Goal: Transaction & Acquisition: Purchase product/service

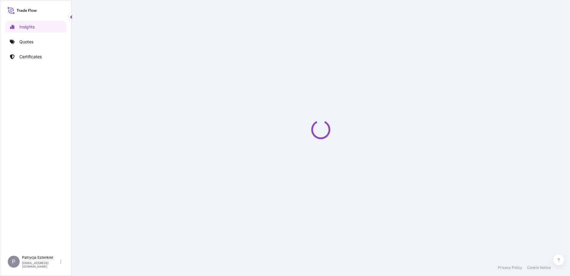
select select "2025"
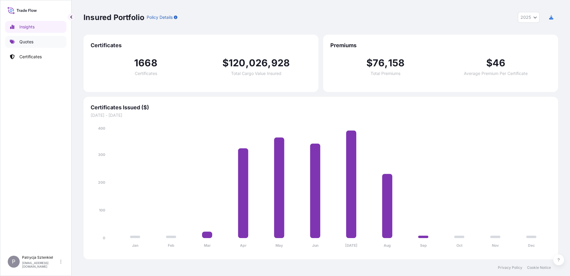
click at [38, 43] on link "Quotes" at bounding box center [35, 42] width 61 height 12
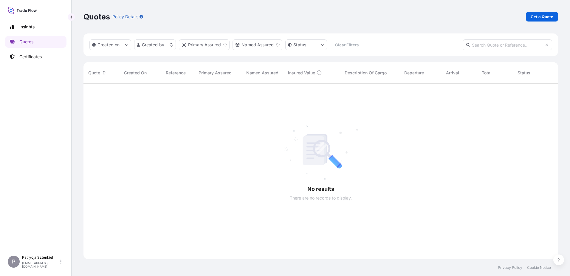
scroll to position [174, 470]
click at [532, 20] on link "Get a Quote" at bounding box center [542, 17] width 32 height 10
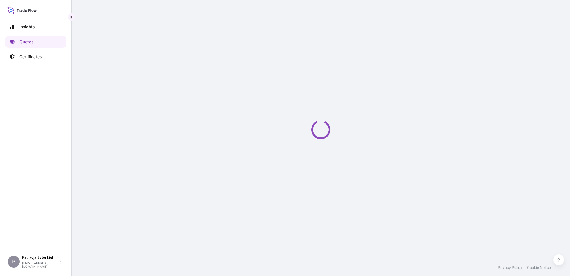
select select "Sea"
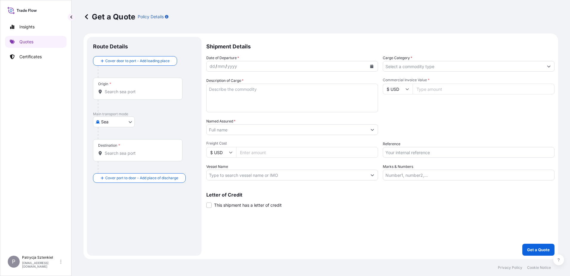
click at [404, 152] on input "Reference" at bounding box center [469, 152] width 172 height 11
paste input "S02003303"
click at [395, 154] on input "S02003303 LCL" at bounding box center [469, 152] width 172 height 11
paste input "28022"
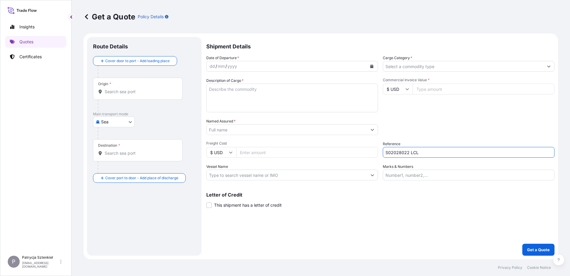
type input "S02028022 LCL"
click at [250, 129] on input "Named Assured *" at bounding box center [287, 129] width 160 height 11
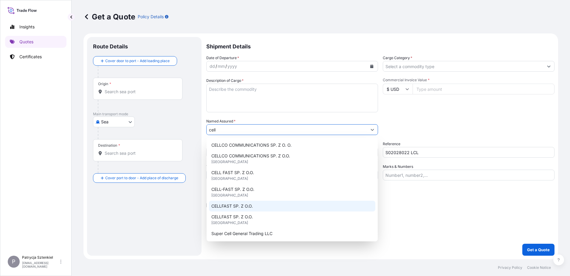
click at [250, 204] on span "CELLFAST SP. Z O.O." at bounding box center [231, 206] width 41 height 6
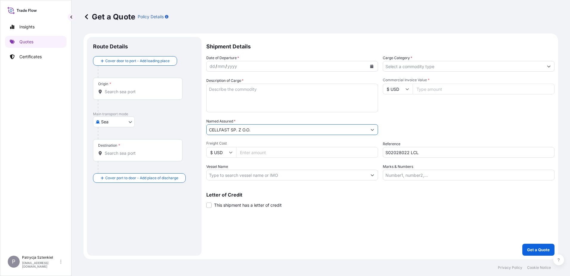
type input "CELLFAST SP. Z O.O."
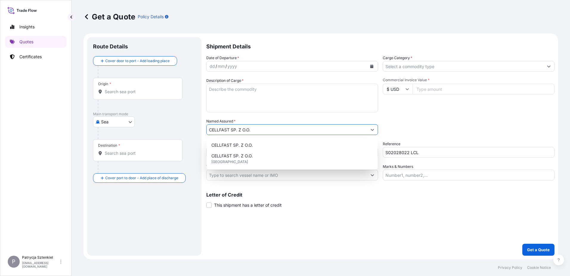
click at [217, 91] on textarea "Description of Cargo *" at bounding box center [292, 98] width 172 height 29
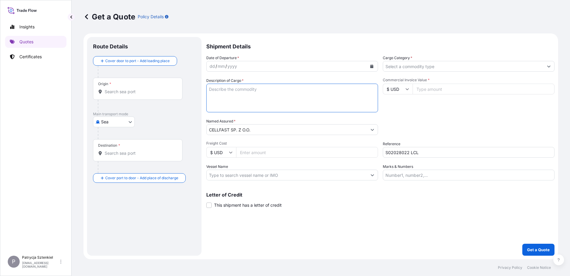
paste textarea "STAINLESS STEEL KNIFE"
paste textarea "CMAU8616337 M5677806 40HC 615.00 KG 6.732 M3 127 CTN CFS/CFS"
type textarea "STAINLESS STEEL KNIFE CMAU8616337 M5677806 40HC 615.00 KG 6.732 M3 127 CTN CFS/…"
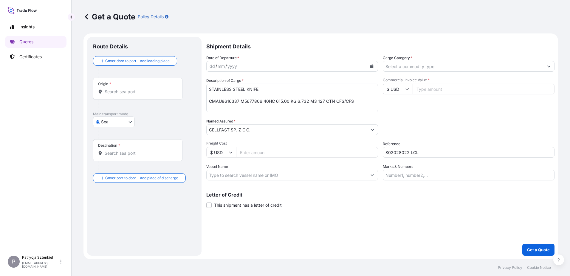
click at [126, 89] on input "Origin *" at bounding box center [140, 92] width 70 height 6
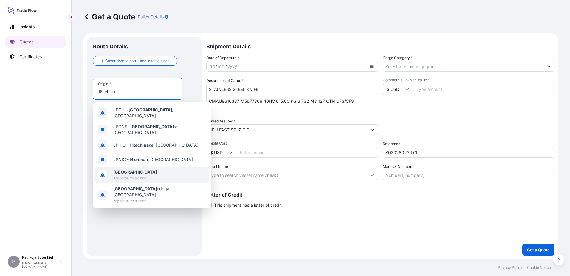
click at [128, 175] on span "Any port in this location" at bounding box center [135, 178] width 44 height 6
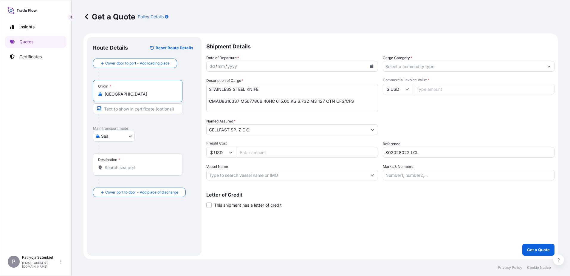
type input "[GEOGRAPHIC_DATA]"
click at [110, 163] on div "Destination *" at bounding box center [139, 164] width 92 height 22
click at [110, 164] on input "Destination *" at bounding box center [141, 167] width 72 height 6
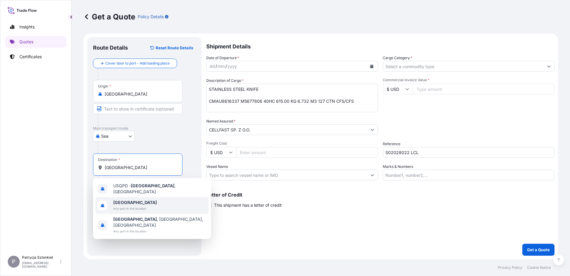
click at [129, 205] on span "Any port in this location" at bounding box center [135, 208] width 44 height 6
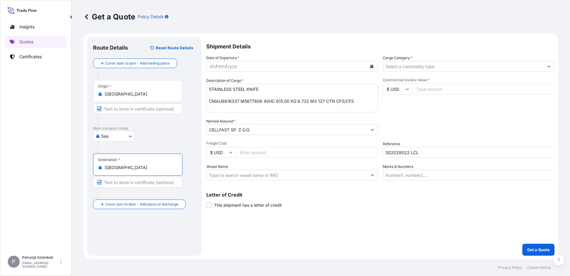
type input "[GEOGRAPHIC_DATA]"
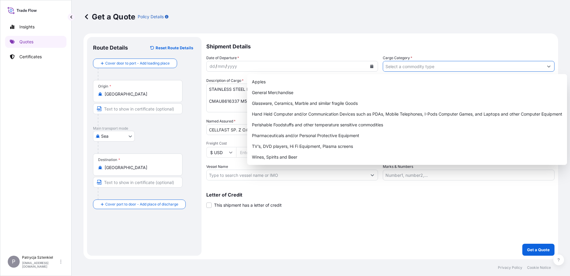
click at [427, 69] on input "Cargo Category *" at bounding box center [463, 66] width 160 height 11
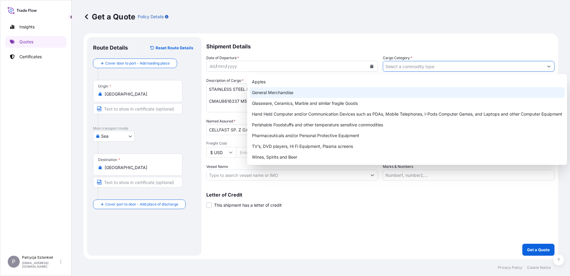
click at [290, 92] on div "General Merchandise" at bounding box center [407, 92] width 315 height 11
type input "General Merchandise"
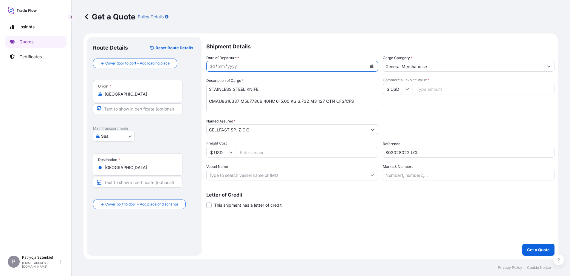
click at [371, 65] on icon "Calendar" at bounding box center [371, 66] width 3 height 4
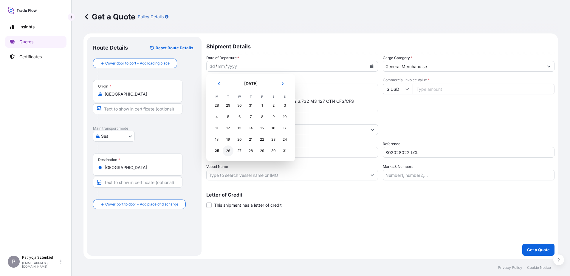
click at [225, 152] on div "26" at bounding box center [228, 150] width 11 height 11
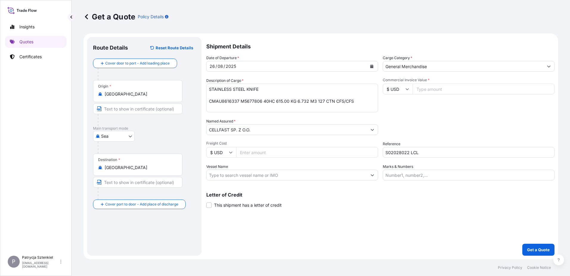
click at [265, 154] on input "Freight Cost" at bounding box center [307, 152] width 142 height 11
click at [429, 88] on input "Commercial Invoice Value *" at bounding box center [484, 89] width 142 height 11
type input "8685"
click at [523, 249] on div "Shipment Details Date of Departure * [DATE] Cargo Category * General Merchandis…" at bounding box center [380, 146] width 348 height 218
click at [526, 249] on button "Get a Quote" at bounding box center [539, 249] width 32 height 12
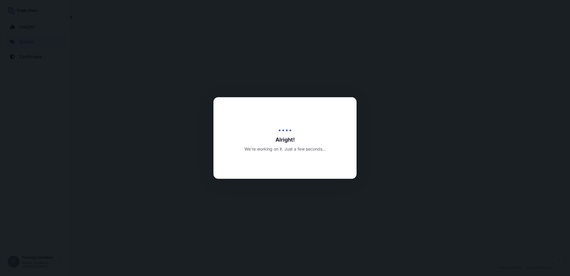
select select "Sea"
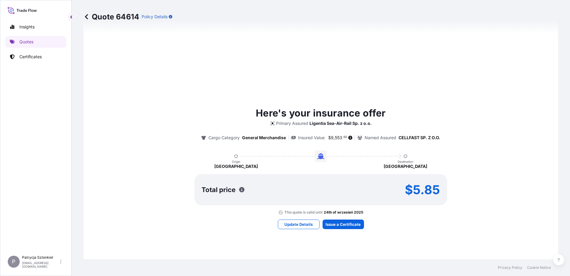
scroll to position [310, 0]
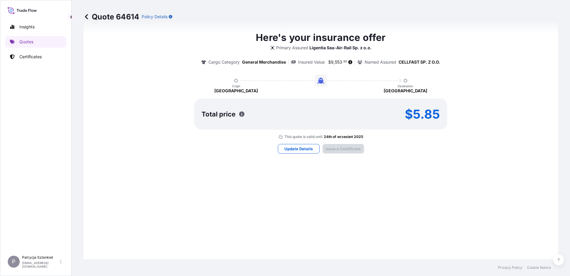
type input "[DATE]"
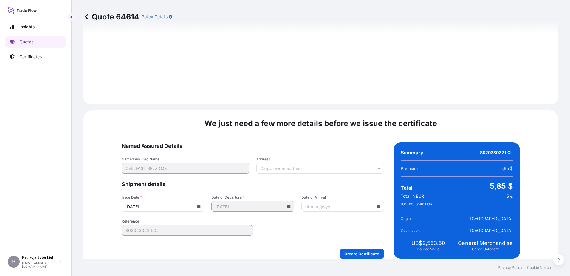
scroll to position [635, 0]
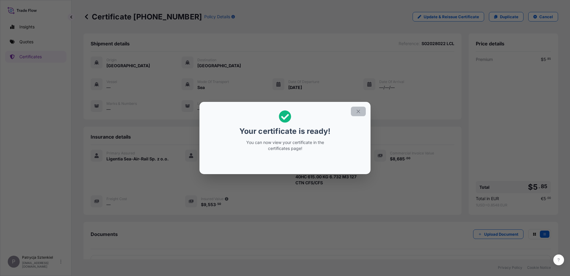
click at [360, 109] on icon "button" at bounding box center [358, 111] width 5 height 5
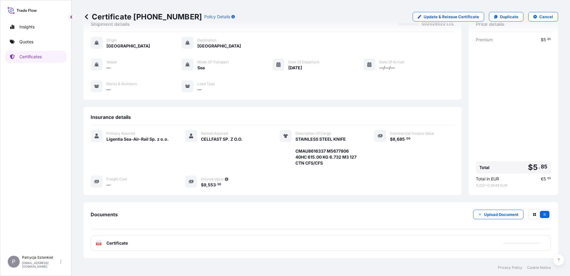
scroll to position [30, 0]
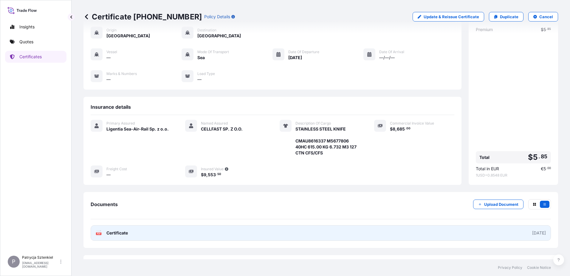
click at [378, 228] on link "PDF Certificate [DATE]" at bounding box center [321, 233] width 461 height 16
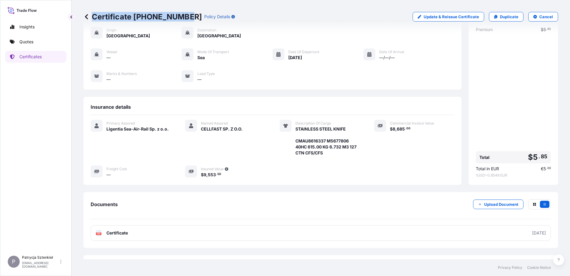
drag, startPoint x: 178, startPoint y: 16, endPoint x: 184, endPoint y: 22, distance: 8.2
click at [184, 22] on div "Certificate [PHONE_NUMBER] Policy Details Update & Reissue Certificate Duplicat…" at bounding box center [321, 16] width 475 height 33
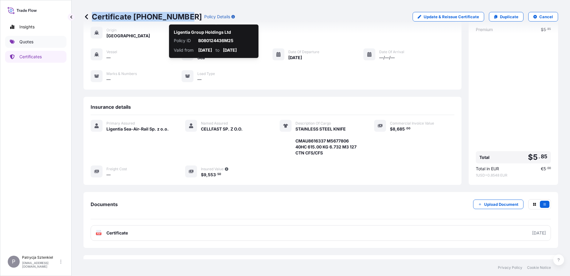
click at [31, 40] on p "Quotes" at bounding box center [26, 42] width 14 height 6
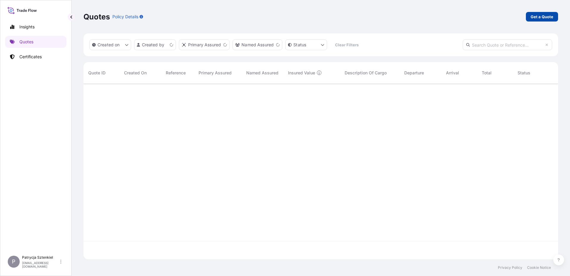
scroll to position [174, 470]
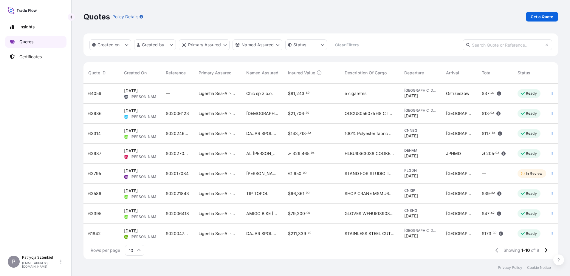
click at [43, 52] on link "Certificates" at bounding box center [35, 57] width 61 height 12
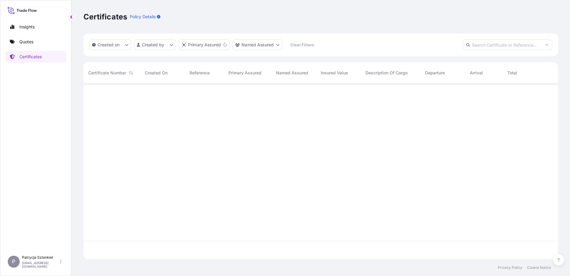
scroll to position [174, 470]
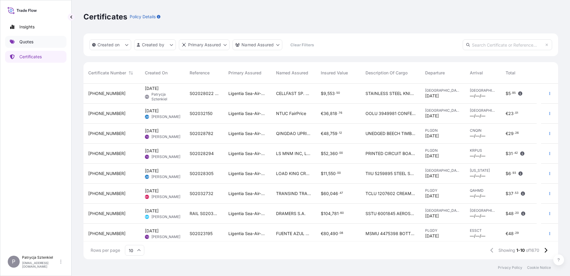
click at [39, 41] on link "Quotes" at bounding box center [35, 42] width 61 height 12
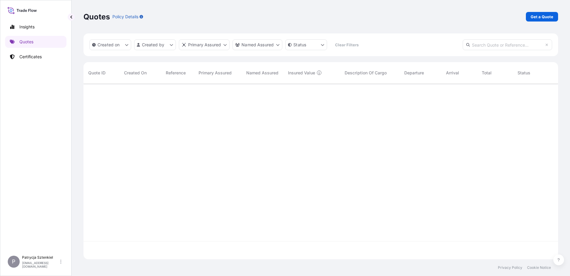
scroll to position [174, 470]
click at [51, 56] on link "Certificates" at bounding box center [35, 57] width 61 height 12
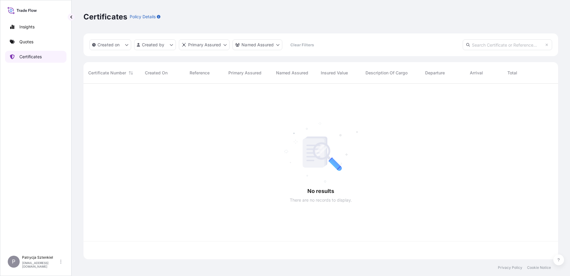
scroll to position [174, 470]
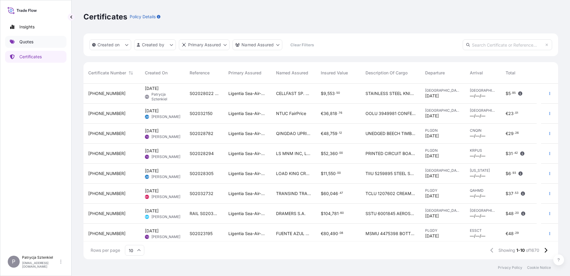
click at [28, 44] on p "Quotes" at bounding box center [26, 42] width 14 height 6
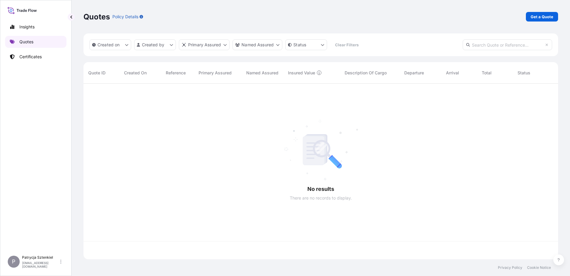
scroll to position [174, 470]
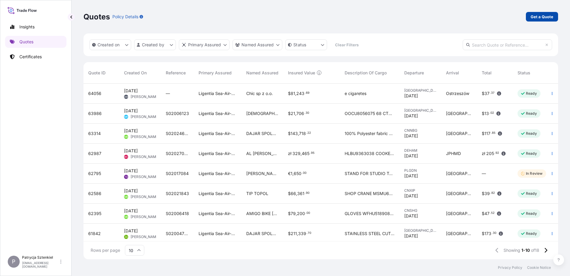
click at [533, 14] on p "Get a Quote" at bounding box center [542, 17] width 23 height 6
select select "Sea"
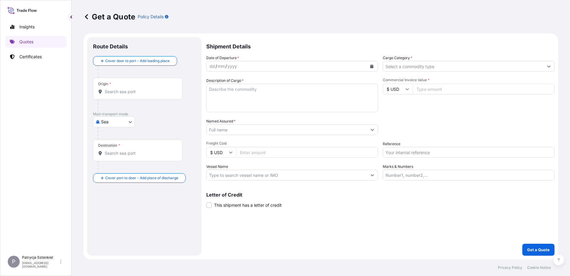
click at [409, 158] on div "Date of Departure * dd / mm / yyyy Cargo Category * Description of Cargo * Comm…" at bounding box center [380, 117] width 348 height 125
click at [405, 153] on input "Reference" at bounding box center [469, 152] width 172 height 11
paste input "S02027074"
type input "S02027074 LCL"
click at [234, 127] on input "Named Assured *" at bounding box center [287, 129] width 160 height 11
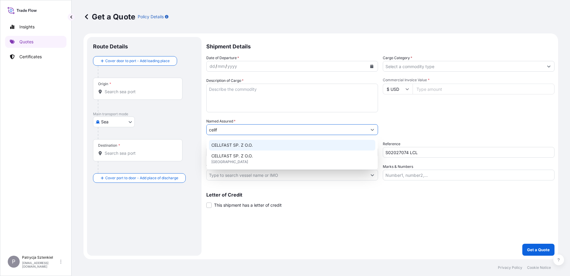
click at [254, 146] on div "CELLFAST SP. Z O.O." at bounding box center [292, 145] width 166 height 11
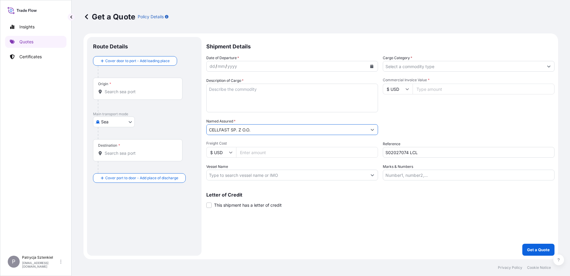
type input "CELLFAST SP. Z O.O."
click at [112, 98] on div "Origin *" at bounding box center [137, 89] width 89 height 22
click at [112, 95] on input "Origin *" at bounding box center [140, 92] width 70 height 6
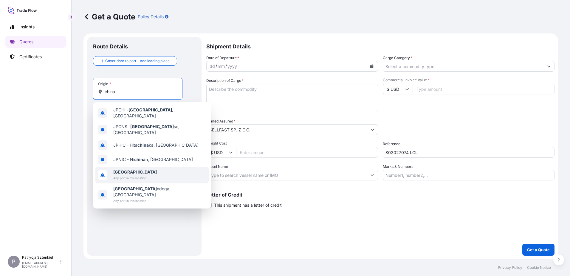
click at [118, 169] on b "[GEOGRAPHIC_DATA]" at bounding box center [135, 171] width 44 height 5
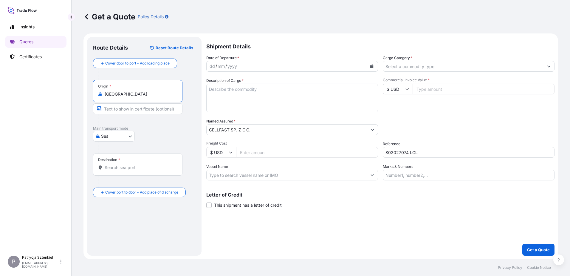
type input "[GEOGRAPHIC_DATA]"
click at [113, 171] on div "Destination *" at bounding box center [137, 164] width 89 height 22
click at [113, 170] on input "Destination *" at bounding box center [140, 167] width 70 height 6
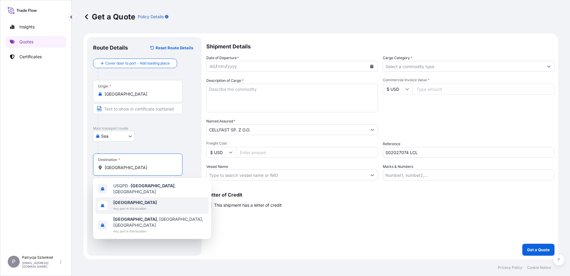
click at [112, 204] on div "[GEOGRAPHIC_DATA] Any port in this location" at bounding box center [151, 205] width 113 height 17
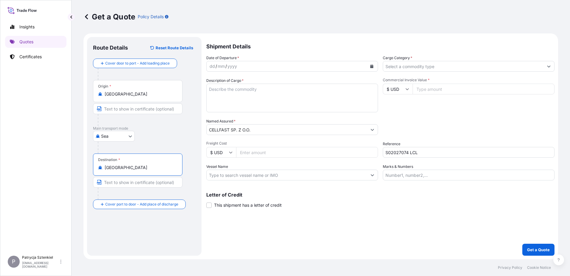
type input "[GEOGRAPHIC_DATA]"
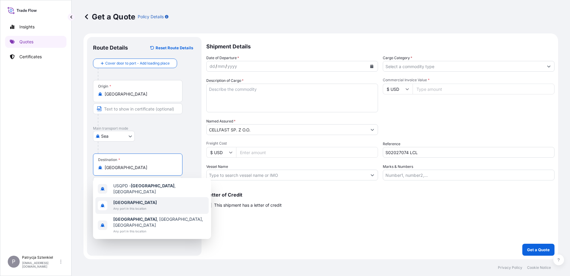
click at [130, 205] on span "Any port in this location" at bounding box center [135, 208] width 44 height 6
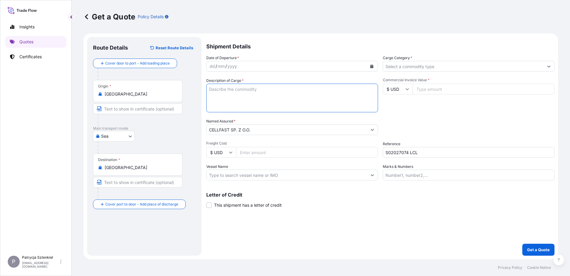
click at [222, 86] on textarea "Description of Cargo *" at bounding box center [292, 98] width 172 height 29
paste textarea "GARDEN TWINE"
click at [211, 87] on textarea "GARDEN TWINE" at bounding box center [292, 98] width 172 height 29
click at [256, 91] on textarea "GARDEN TWINE" at bounding box center [292, 98] width 172 height 29
paste textarea "CMAU4566670 R9054642 40HC 905.00 KG 3.40 M3 500 CTN CFS/CFS"
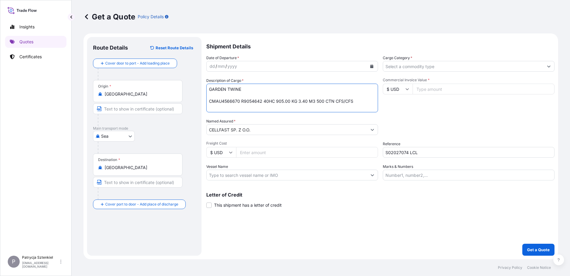
type textarea "GARDEN TWINE CMAU4566670 R9054642 40HC 905.00 KG 3.40 M3 500 CTN CFS/CFS"
click at [369, 64] on button "Calendar" at bounding box center [372, 66] width 10 height 10
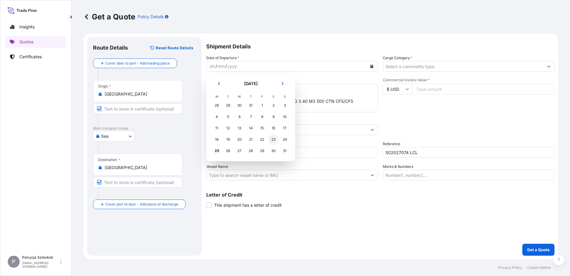
click at [275, 137] on div "23" at bounding box center [273, 139] width 11 height 11
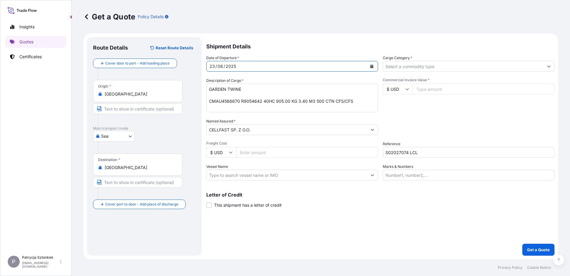
click at [409, 67] on input "Cargo Category *" at bounding box center [463, 66] width 160 height 11
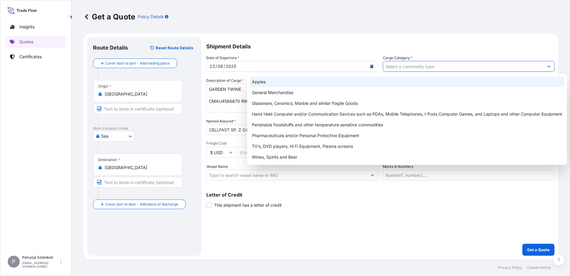
click at [405, 81] on div "Apples" at bounding box center [407, 81] width 315 height 11
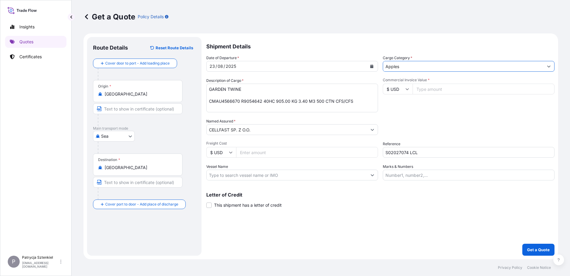
click at [434, 70] on input "Apples" at bounding box center [463, 66] width 160 height 11
click at [448, 53] on p "Shipment Details" at bounding box center [380, 46] width 348 height 18
click at [465, 63] on input "Apples" at bounding box center [463, 66] width 160 height 11
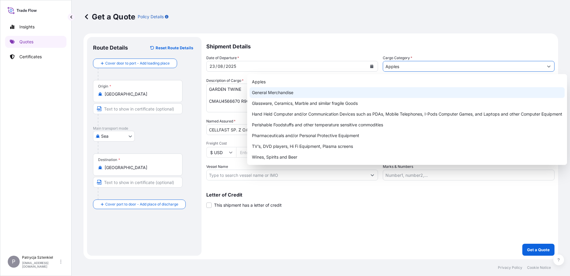
click at [360, 94] on div "General Merchandise" at bounding box center [407, 92] width 315 height 11
type input "General Merchandise"
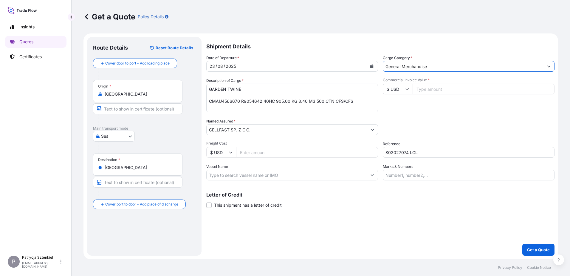
click at [444, 89] on input "Commercial Invoice Value *" at bounding box center [484, 89] width 142 height 11
type input "3240"
click at [537, 248] on p "Get a Quote" at bounding box center [538, 249] width 23 height 6
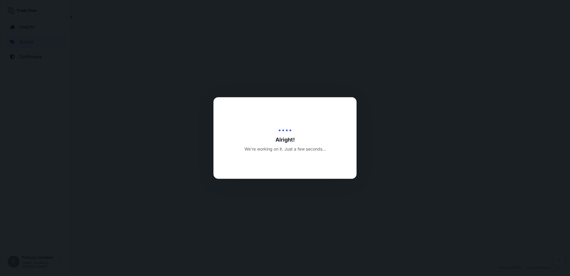
select select "Sea"
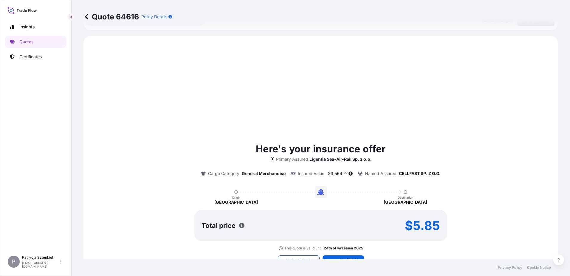
scroll to position [204, 0]
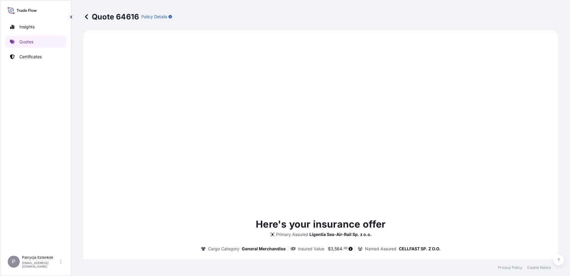
type input "[DATE]"
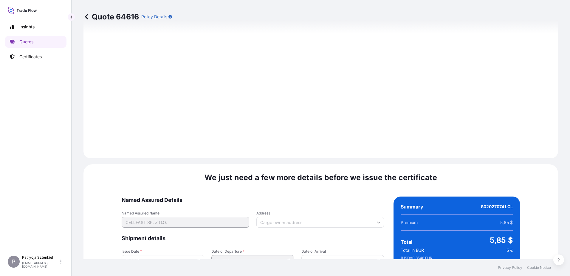
scroll to position [635, 0]
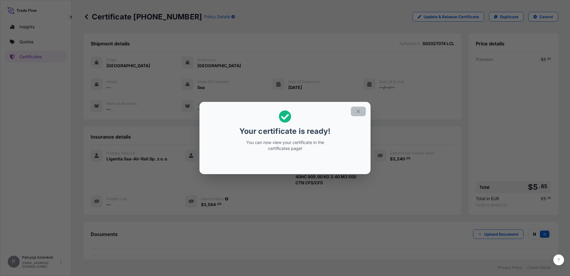
click at [360, 110] on icon "button" at bounding box center [358, 111] width 5 height 5
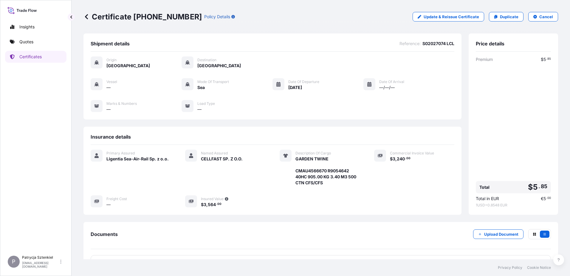
drag, startPoint x: 92, startPoint y: 17, endPoint x: 183, endPoint y: 20, distance: 91.6
click at [183, 20] on div "Certificate [PHONE_NUMBER] Policy Details" at bounding box center [160, 17] width 152 height 10
click at [109, 16] on p "Certificate [PHONE_NUMBER]" at bounding box center [143, 17] width 118 height 10
drag, startPoint x: 93, startPoint y: 16, endPoint x: 182, endPoint y: 23, distance: 89.2
click at [182, 23] on div "Certificate [PHONE_NUMBER] Policy Details Update & Reissue Certificate Duplicat…" at bounding box center [321, 16] width 475 height 33
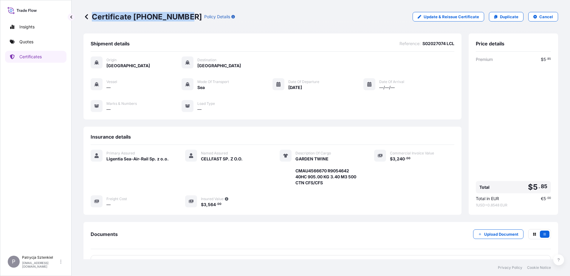
copy p "Certificate [PHONE_NUMBER]"
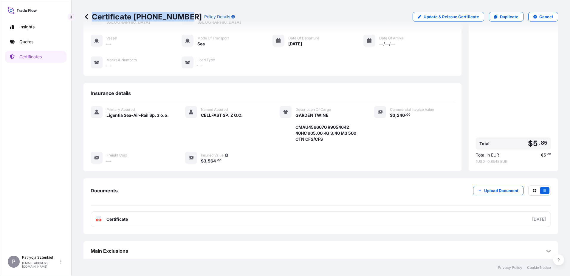
scroll to position [45, 0]
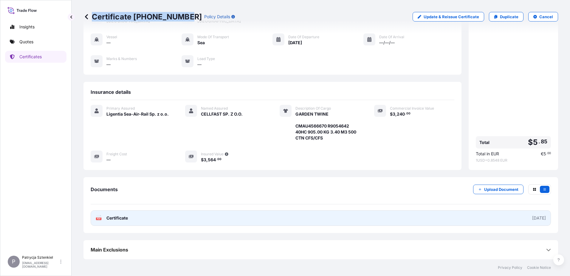
click at [274, 215] on link "PDF Certificate [DATE]" at bounding box center [321, 218] width 461 height 16
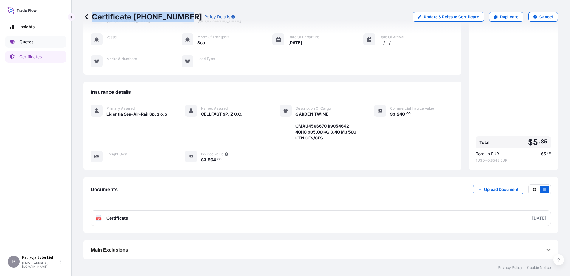
click at [33, 47] on link "Quotes" at bounding box center [35, 42] width 61 height 12
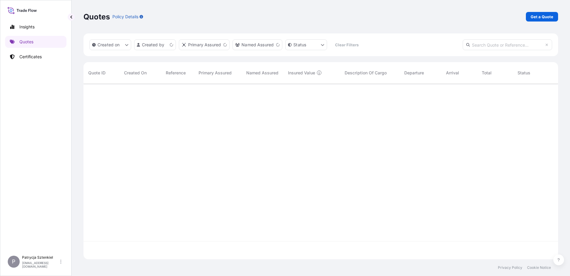
scroll to position [174, 470]
click at [538, 17] on p "Get a Quote" at bounding box center [542, 17] width 23 height 6
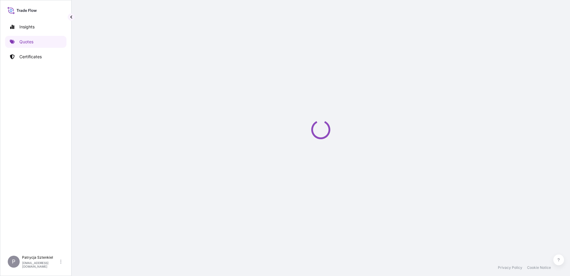
select select "Sea"
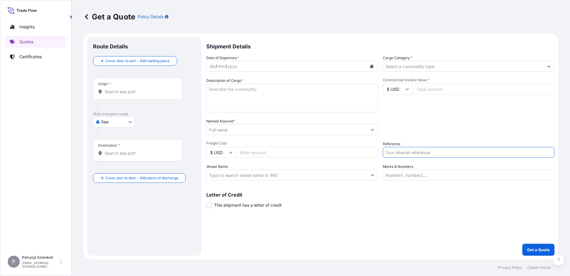
click at [396, 153] on input "Reference" at bounding box center [469, 152] width 172 height 11
paste input "S02015151"
type input "S02015151 LCL"
click at [133, 122] on body "Insights Quotes Certificates P Patrycja Sztenkiel [EMAIL_ADDRESS][DOMAIN_NAME] …" at bounding box center [285, 138] width 570 height 276
click at [108, 162] on div "Road" at bounding box center [113, 158] width 37 height 11
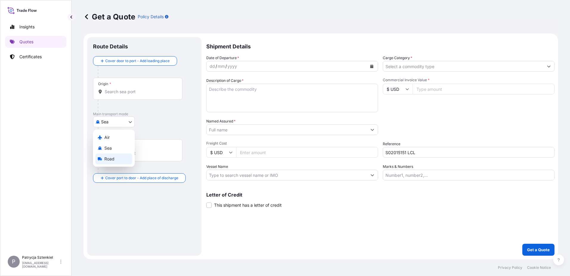
select select "Road"
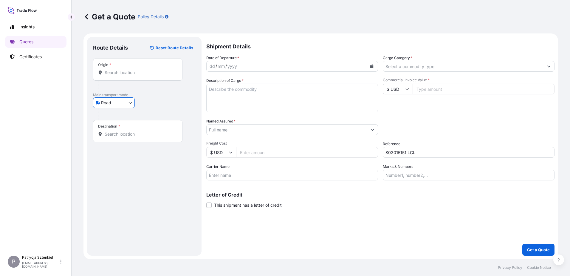
click at [129, 77] on div "Origin *" at bounding box center [137, 69] width 89 height 22
click at [129, 75] on input "Origin *" at bounding box center [140, 72] width 70 height 6
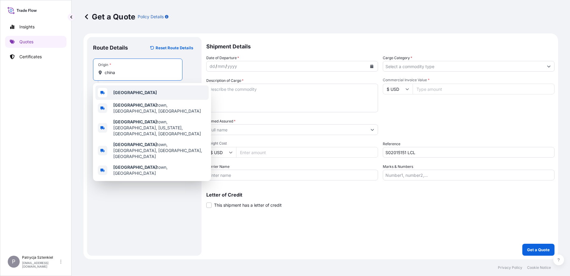
click at [127, 91] on div "[GEOGRAPHIC_DATA]" at bounding box center [151, 92] width 113 height 14
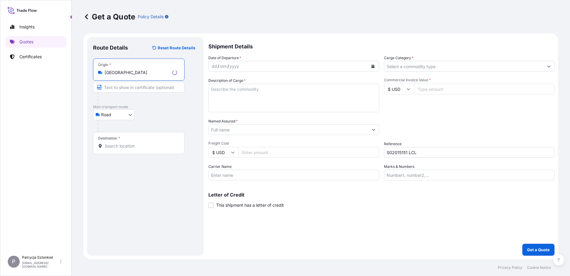
type input "[GEOGRAPHIC_DATA]"
click at [116, 147] on input "Destination *" at bounding box center [141, 146] width 72 height 6
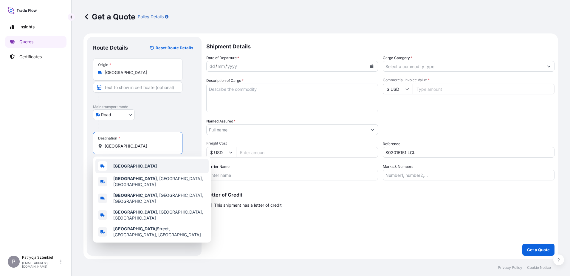
click at [122, 168] on b "[GEOGRAPHIC_DATA]" at bounding box center [135, 165] width 44 height 5
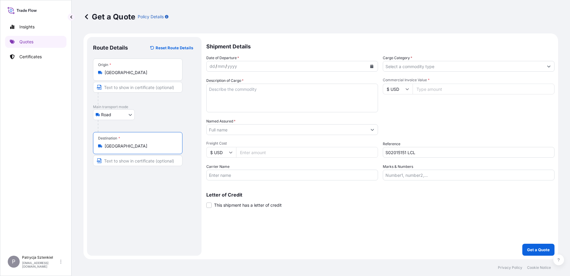
type input "[GEOGRAPHIC_DATA]"
click at [374, 67] on button "Calendar" at bounding box center [372, 66] width 10 height 10
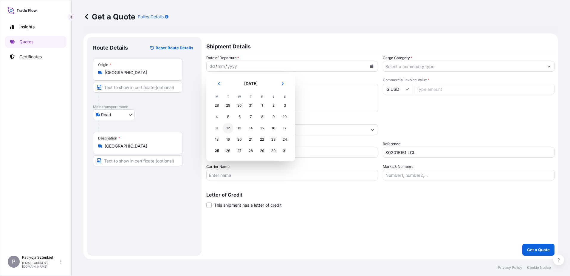
click at [224, 130] on div "12" at bounding box center [228, 128] width 11 height 11
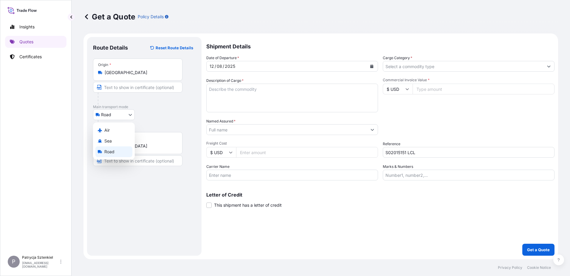
click at [115, 113] on body "Insights Quotes Certificates P Patrycja Sztenkiel [EMAIL_ADDRESS][DOMAIN_NAME] …" at bounding box center [285, 138] width 570 height 276
click at [104, 137] on div "Sea" at bounding box center [113, 140] width 37 height 11
select select "Sea"
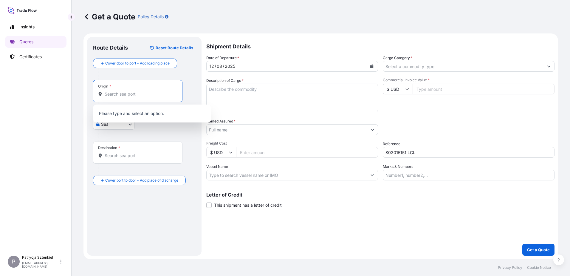
click at [119, 93] on input "Origin *" at bounding box center [140, 94] width 70 height 6
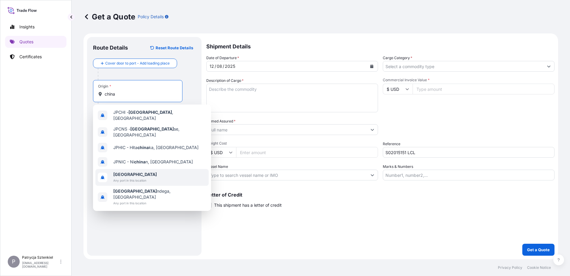
click at [135, 171] on span "[GEOGRAPHIC_DATA]" at bounding box center [135, 174] width 44 height 6
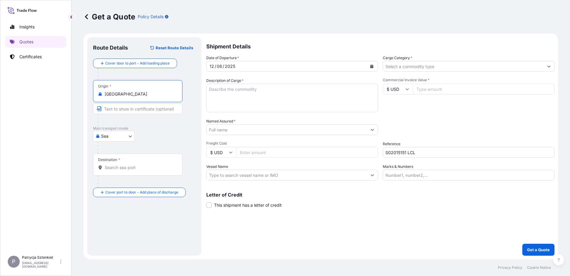
type input "[GEOGRAPHIC_DATA]"
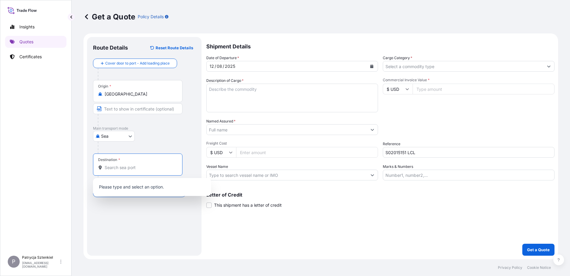
click at [118, 167] on input "Destination *" at bounding box center [140, 167] width 70 height 6
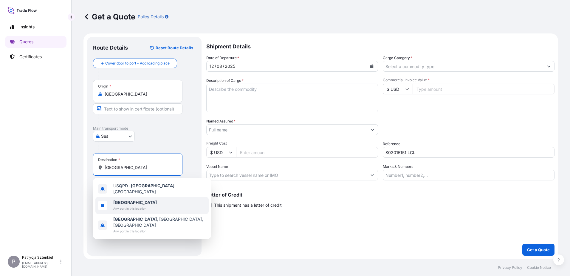
click at [129, 205] on span "Any port in this location" at bounding box center [135, 208] width 44 height 6
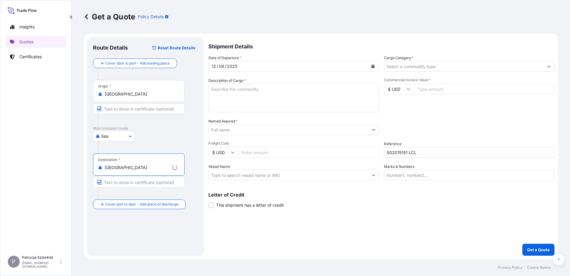
type input "[GEOGRAPHIC_DATA]"
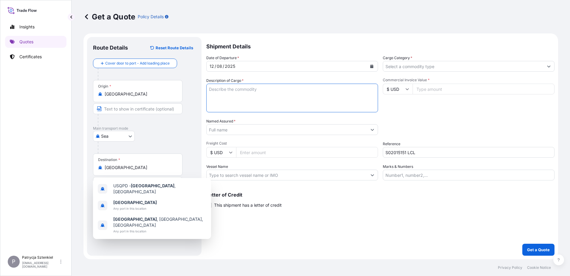
click at [243, 85] on textarea "Description of Cargo *" at bounding box center [292, 98] width 172 height 29
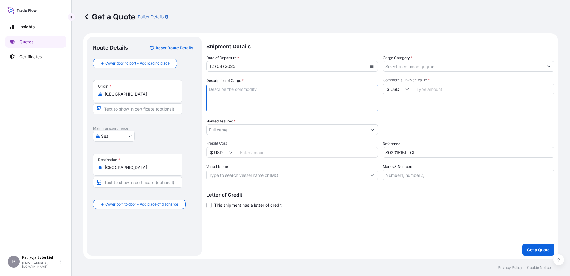
paste textarea "ASU27-55 SERVO MOTOR 1574.00 KG 7.12 M3 ASU27-75 SERVO MOTOR EXTERNAL SYNCHRONI…"
drag, startPoint x: 302, startPoint y: 88, endPoint x: 277, endPoint y: 87, distance: 25.4
click at [277, 87] on textarea "ASU27-55 SERVO MOTOR 1574.00 KG 7.12 M3 ASU27-75 SERVO MOTOR EXTERNAL SYNCHRONI…" at bounding box center [292, 98] width 172 height 29
click at [279, 99] on textarea "ASU27-55 SERVO MOTOR ASU27-75 SERVO MOTOR EXTERNAL SYNCHRONIZER" at bounding box center [292, 98] width 172 height 29
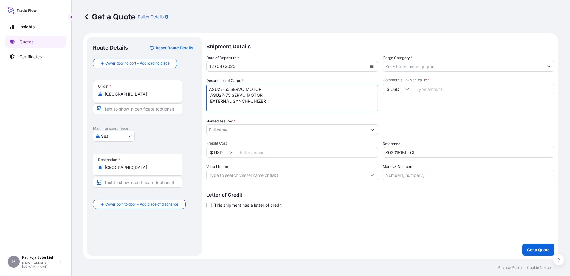
paste textarea "CMAU6826252 M4032412 40HC 1574.00 KG 7.12 M3 204 CTN CFS/CFS"
type textarea "ASU27-55 SERVO MOTOR ASU27-75 SERVO MOTOR EXTERNAL SYNCHRONIZER CMAU6826252 M40…"
click at [439, 65] on input "Cargo Category *" at bounding box center [463, 66] width 160 height 11
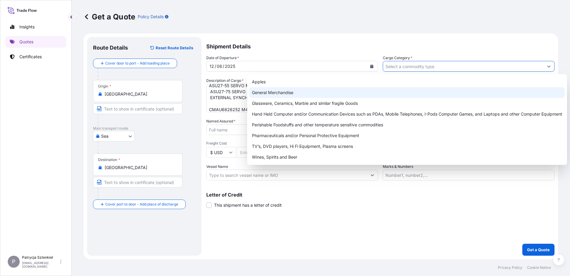
click at [371, 96] on div "General Merchandise" at bounding box center [407, 92] width 315 height 11
type input "General Merchandise"
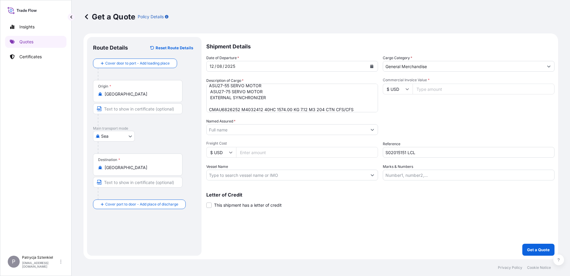
click at [427, 90] on input "Commercial Invoice Value *" at bounding box center [484, 89] width 142 height 11
type input "24100"
click at [256, 132] on input "Named Assured *" at bounding box center [287, 129] width 160 height 11
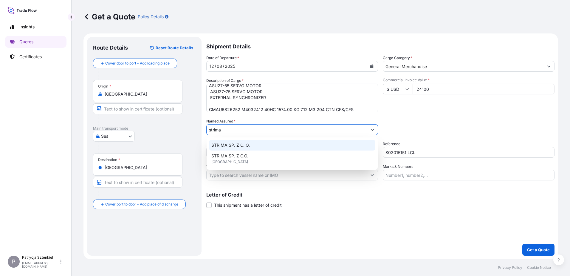
click at [240, 141] on div "STRIMA SP. Z O. O." at bounding box center [292, 145] width 166 height 11
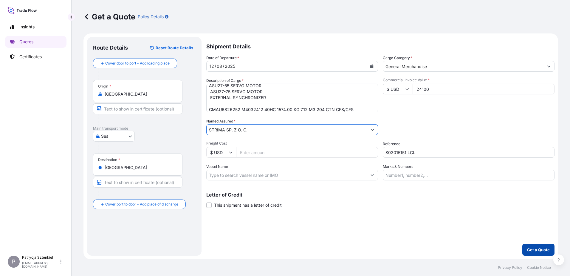
type input "STRIMA SP. Z O. O."
click at [532, 250] on p "Get a Quote" at bounding box center [538, 249] width 23 height 6
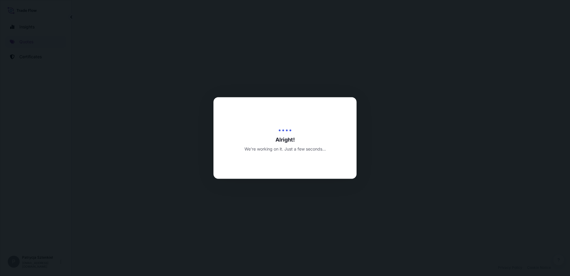
select select "Sea"
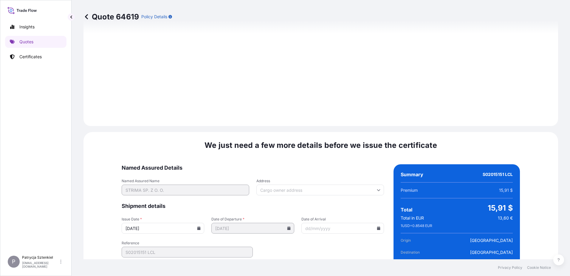
scroll to position [635, 0]
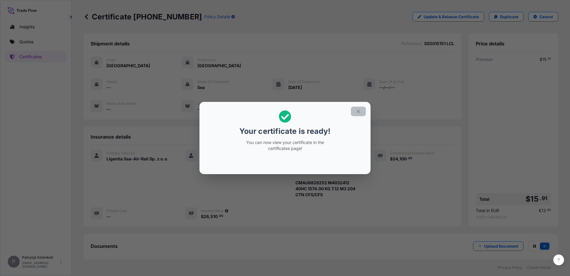
click at [357, 112] on icon "button" at bounding box center [358, 111] width 5 height 5
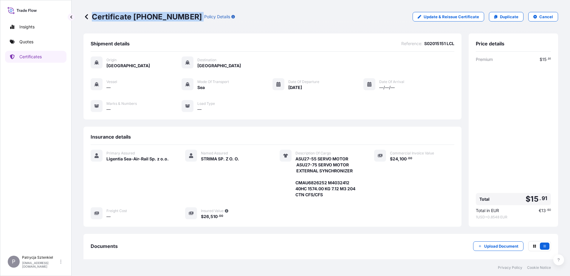
drag, startPoint x: 94, startPoint y: 18, endPoint x: 183, endPoint y: 29, distance: 89.5
click at [183, 29] on div "Certificate [PHONE_NUMBER] Policy Details Update & Reissue Certificate Duplicat…" at bounding box center [321, 16] width 475 height 33
copy p "Certificate [PHONE_NUMBER]"
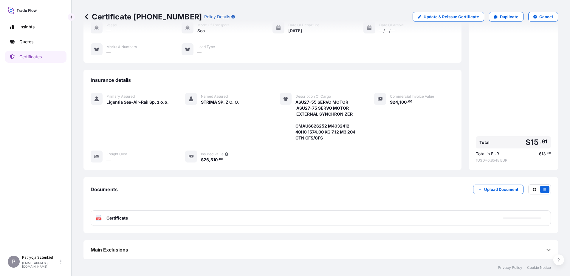
click at [247, 216] on div "PDF Certificate" at bounding box center [321, 218] width 461 height 16
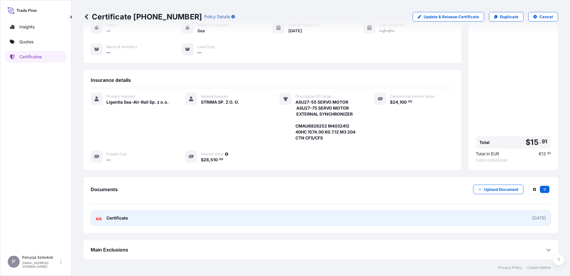
click at [321, 214] on link "PDF Certificate [DATE]" at bounding box center [321, 218] width 461 height 16
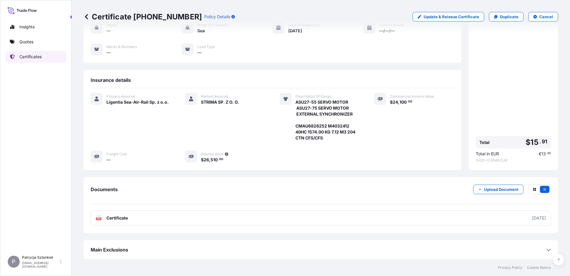
click at [33, 59] on p "Certificates" at bounding box center [30, 57] width 22 height 6
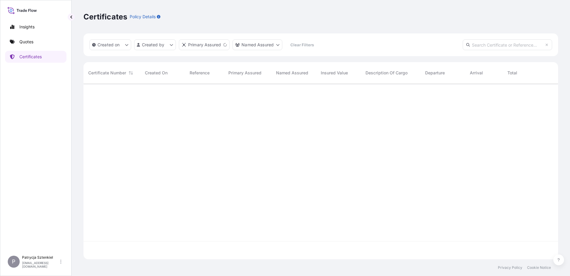
scroll to position [174, 470]
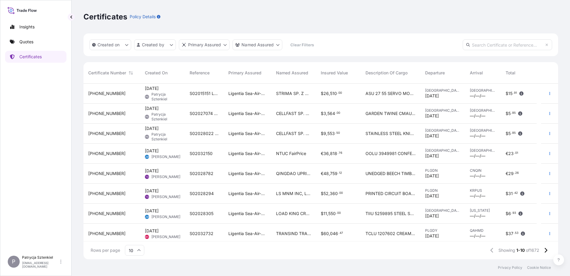
click at [483, 43] on input "text" at bounding box center [507, 44] width 89 height 11
paste input "S02026982"
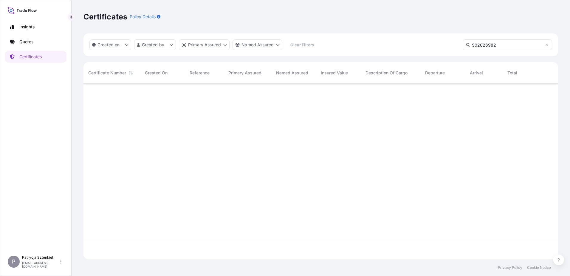
type input "S02026982"
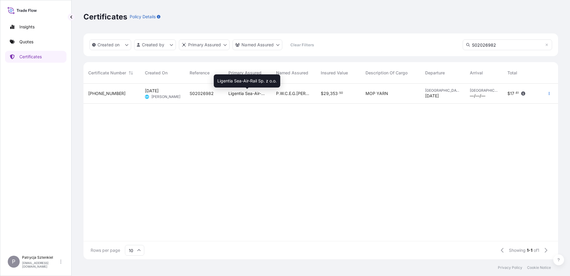
click at [261, 95] on span "Ligentia Sea-Air-Rail Sp. z o.o." at bounding box center [247, 93] width 38 height 6
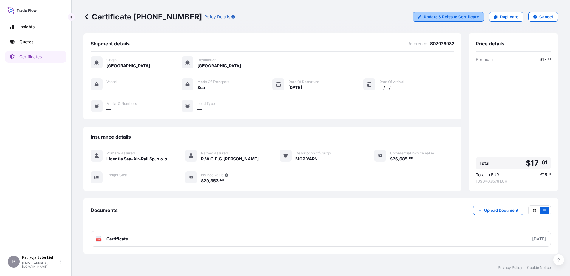
click at [434, 18] on p "Update & Reissue Certificate" at bounding box center [451, 17] width 55 height 6
select select "Sea"
select select "31440"
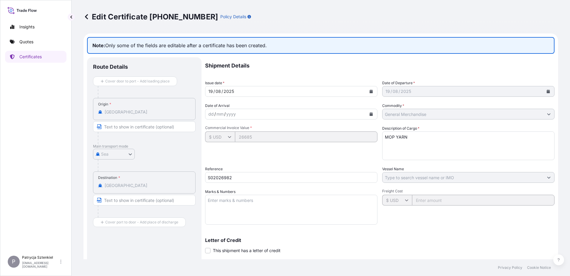
click at [414, 138] on textarea "MOP YARN" at bounding box center [468, 145] width 172 height 29
paste textarea "MEDU7490155"
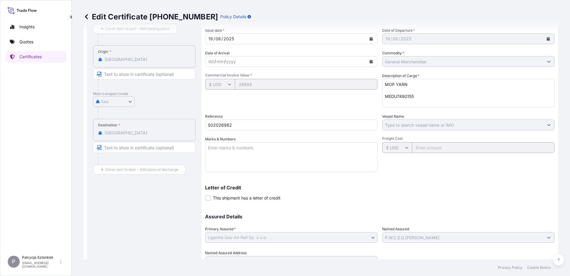
scroll to position [80, 0]
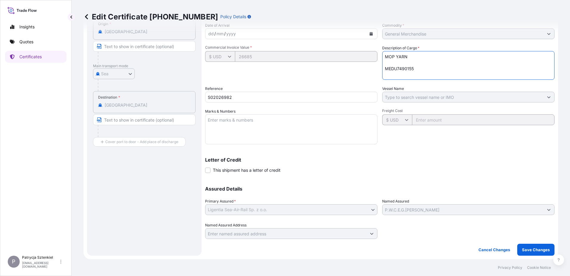
drag, startPoint x: 415, startPoint y: 68, endPoint x: 381, endPoint y: 67, distance: 33.7
click at [382, 67] on textarea "MOP YARN" at bounding box center [468, 65] width 172 height 29
paste textarea "FX42081051 40HC 18861.00 KG 68.00 M3 579 PKG CY/CY"
type textarea "MOP YARN MEDU7490155 FX42081051 40HC 18861.00 KG 68.00 M3 579 PKG CY/CY"
click at [527, 252] on p "Save Changes" at bounding box center [536, 249] width 28 height 6
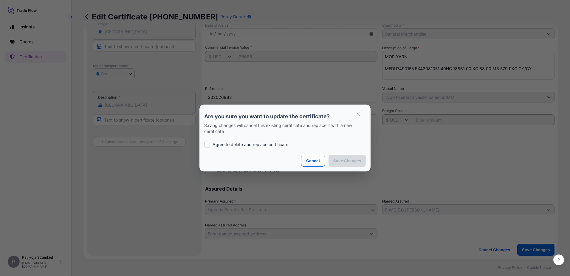
click at [240, 146] on p "Agree to delete and replace certificate" at bounding box center [251, 144] width 76 height 6
checkbox input "true"
click at [343, 162] on p "Save Changes" at bounding box center [347, 160] width 28 height 6
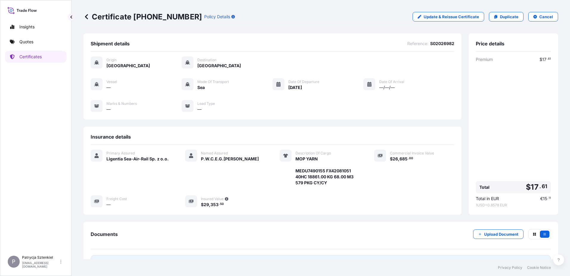
scroll to position [45, 0]
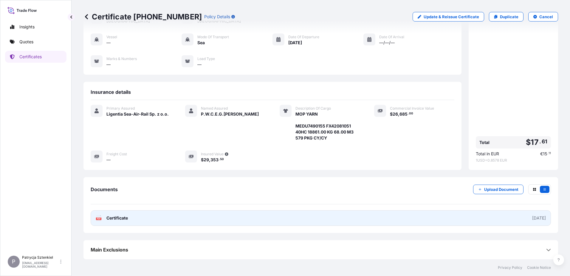
click at [259, 216] on link "PDF Certificate [DATE]" at bounding box center [321, 218] width 461 height 16
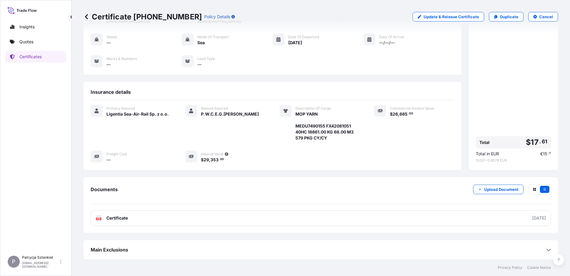
click at [38, 43] on link "Quotes" at bounding box center [35, 42] width 61 height 12
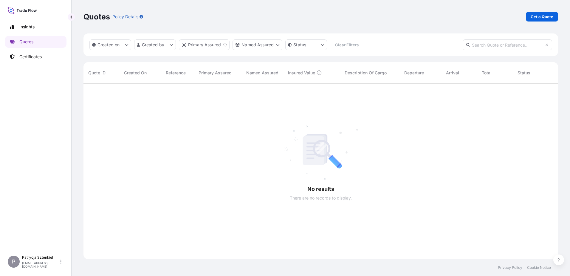
scroll to position [174, 470]
click at [537, 14] on p "Get a Quote" at bounding box center [542, 17] width 23 height 6
select select "Sea"
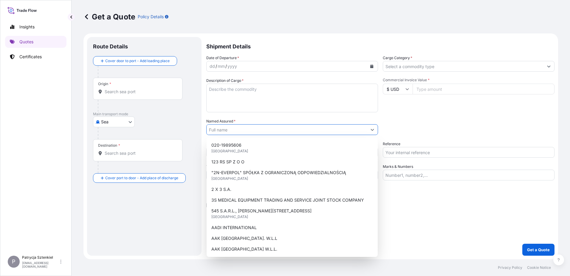
click at [215, 126] on input "Named Assured *" at bounding box center [287, 129] width 160 height 11
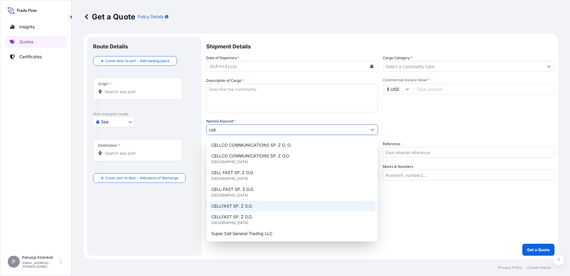
click at [235, 209] on div "CELLFAST SP. Z O.O." at bounding box center [292, 205] width 166 height 11
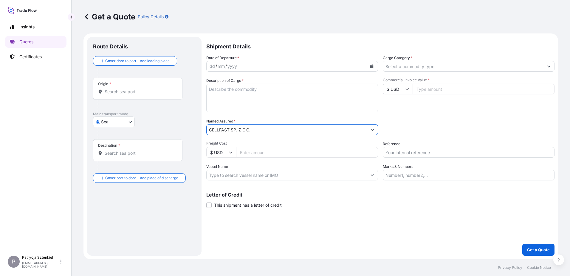
type input "CELLFAST SP. Z O.O."
click at [129, 86] on div "Origin *" at bounding box center [137, 89] width 89 height 22
click at [129, 89] on input "Origin *" at bounding box center [140, 92] width 70 height 6
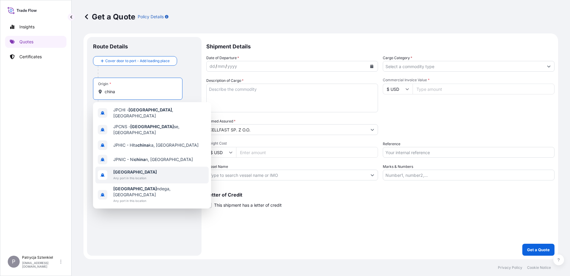
click at [123, 175] on span "Any port in this location" at bounding box center [135, 178] width 44 height 6
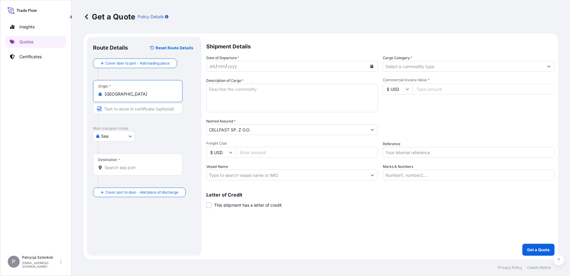
type input "[GEOGRAPHIC_DATA]"
click at [115, 163] on div "Destination *" at bounding box center [137, 164] width 89 height 22
click at [115, 164] on input "Destination *" at bounding box center [140, 167] width 70 height 6
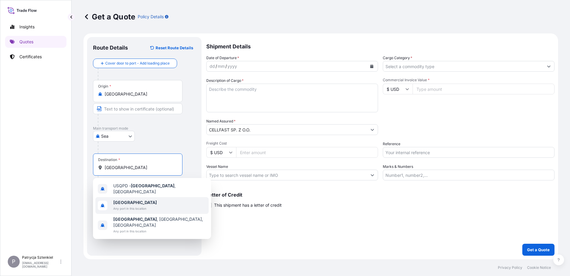
click at [117, 207] on span "Any port in this location" at bounding box center [135, 208] width 44 height 6
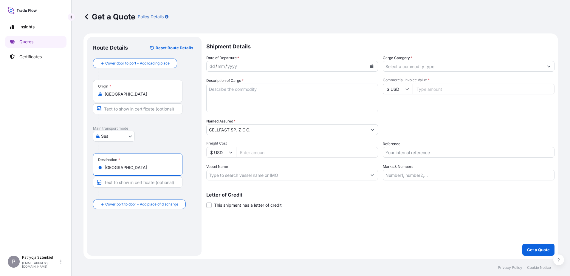
type input "[GEOGRAPHIC_DATA]"
click at [427, 92] on input "Commercial Invoice Value *" at bounding box center [484, 89] width 142 height 11
type input "8"
type input "31867.50"
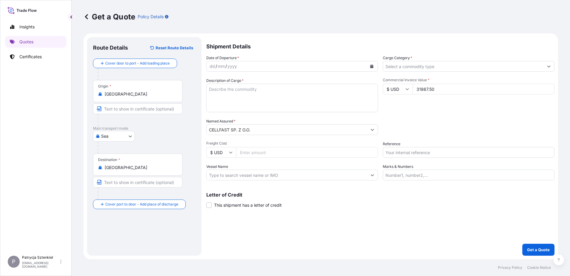
click at [414, 125] on div "Packing Category Type to search a container mode Please select a primary mode o…" at bounding box center [469, 126] width 172 height 17
click at [460, 148] on input "Reference" at bounding box center [469, 152] width 172 height 11
paste input "S02030694"
type input "S02030694"
click at [371, 67] on icon "Calendar" at bounding box center [371, 66] width 3 height 4
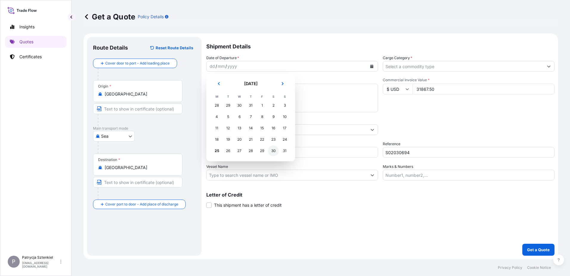
click at [270, 152] on div "30" at bounding box center [273, 150] width 11 height 11
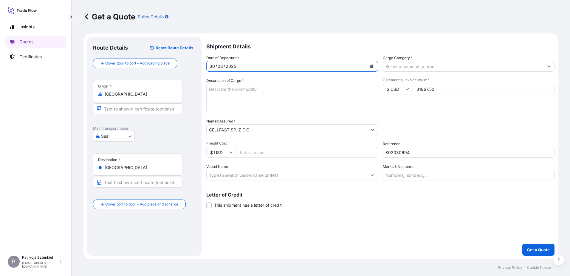
click at [240, 87] on textarea "Description of Cargo *" at bounding box center [292, 98] width 172 height 29
paste textarea "SEED SPREADER 3L"
paste textarea "DFSU6202403 FJ25450637 40HC 4457.40 KG 67.81 M3 969 CTN CY/CY* 969 CTN 4457.40 …"
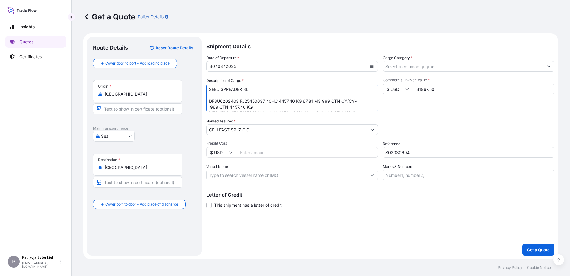
scroll to position [16, 0]
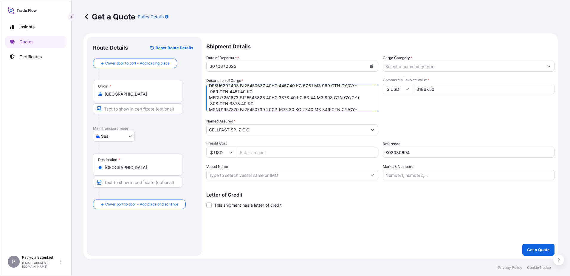
drag, startPoint x: 254, startPoint y: 103, endPoint x: 222, endPoint y: 100, distance: 32.6
click at [222, 100] on textarea "SEED SPREADER 3L DFSU6202403 FJ25450637 40HC 4457.40 KG 67.81 M3 969 CTN CY/CY*…" at bounding box center [292, 98] width 172 height 29
click at [248, 103] on textarea "SEED SPREADER 3L DFSU6202403 FJ25450637 40HC 4457.40 KG 67.81 M3 969 CTN CY/CY*…" at bounding box center [292, 98] width 172 height 29
drag, startPoint x: 256, startPoint y: 105, endPoint x: 211, endPoint y: 106, distance: 44.2
click at [211, 106] on textarea "SEED SPREADER 3L DFSU6202403 FJ25450637 40HC 4457.40 KG 67.81 M3 969 CTN CY/CY*…" at bounding box center [292, 98] width 172 height 29
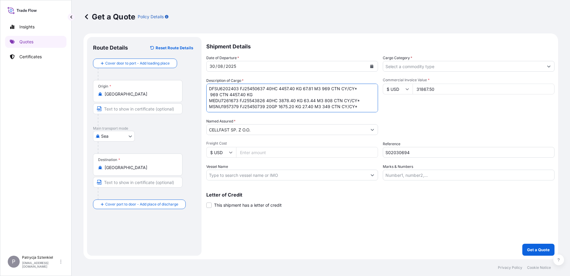
scroll to position [13, 0]
drag, startPoint x: 255, startPoint y: 92, endPoint x: 213, endPoint y: 96, distance: 42.2
click at [213, 96] on textarea "SEED SPREADER 3L DFSU6202403 FJ25450637 40HC 4457.40 KG 67.81 M3 969 CTN CY/CY*…" at bounding box center [292, 98] width 172 height 29
click at [361, 94] on textarea "SEED SPREADER 3L DFSU6202403 FJ25450637 40HC 4457.40 KG 67.81 M3 969 CTN CY/CY*…" at bounding box center [292, 98] width 172 height 29
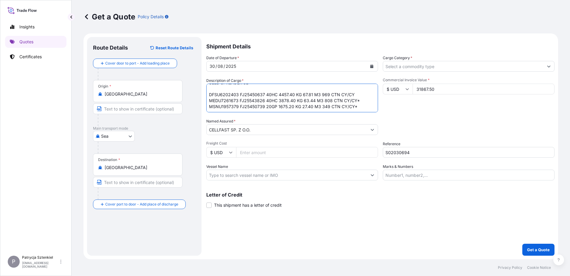
click at [361, 98] on textarea "SEED SPREADER 3L DFSU6202403 FJ25450637 40HC 4457.40 KG 67.81 M3 969 CTN CY/CY …" at bounding box center [292, 98] width 172 height 29
click at [358, 107] on textarea "SEED SPREADER 3L DFSU6202403 FJ25450637 40HC 4457.40 KG 67.81 M3 969 CTN CY/CY …" at bounding box center [292, 98] width 172 height 29
click at [357, 95] on textarea "SEED SPREADER 3L DFSU6202403 FJ25450637 40HC 4457.40 KG 67.81 M3 969 CTN CY/CY …" at bounding box center [292, 98] width 172 height 29
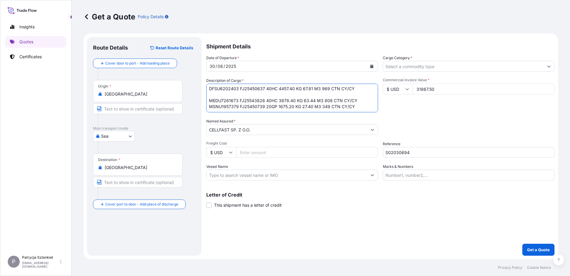
click at [361, 99] on textarea "SEED SPREADER 3L DFSU6202403 FJ25450637 40HC 4457.40 KG 67.81 M3 969 CTN CY/CY …" at bounding box center [292, 98] width 172 height 29
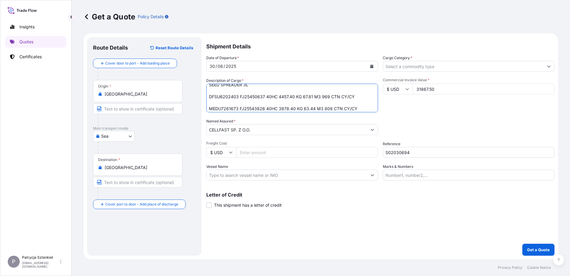
scroll to position [0, 0]
type textarea "SEED SPREADER 3L DFSU6202403 FJ25450637 40HC 4457.40 KG 67.81 M3 969 CTN CY/CY …"
click at [399, 67] on input "Cargo Category *" at bounding box center [463, 66] width 160 height 11
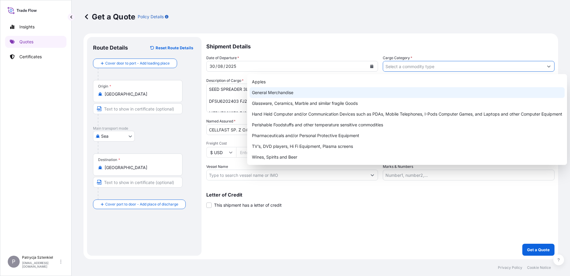
click at [313, 96] on div "General Merchandise" at bounding box center [407, 92] width 315 height 11
type input "General Merchandise"
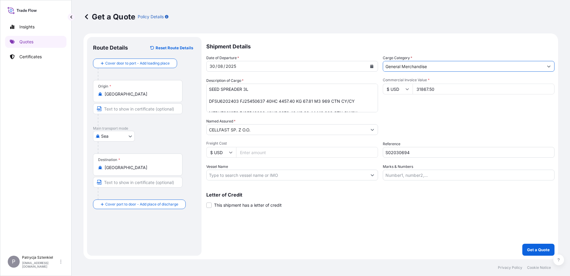
click at [434, 108] on div "Commercial Invoice Value * $ USD 31867.50" at bounding box center [469, 95] width 172 height 35
click at [427, 191] on div "Letter of Credit This shipment has a letter of credit Letter of credit * Letter…" at bounding box center [380, 196] width 348 height 23
click at [537, 246] on button "Get a Quote" at bounding box center [539, 249] width 32 height 12
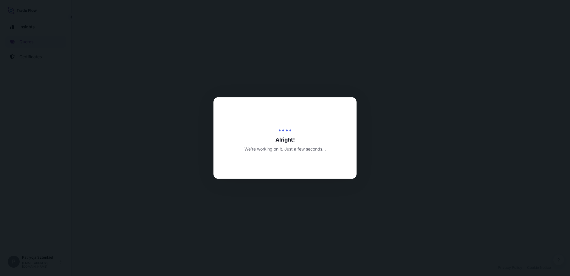
select select "Sea"
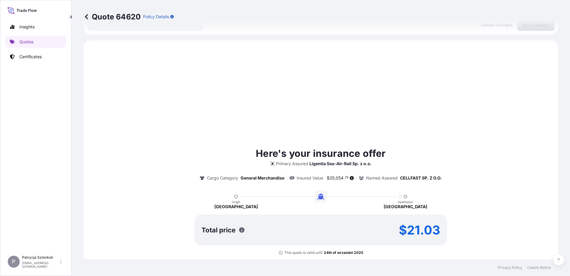
scroll to position [204, 0]
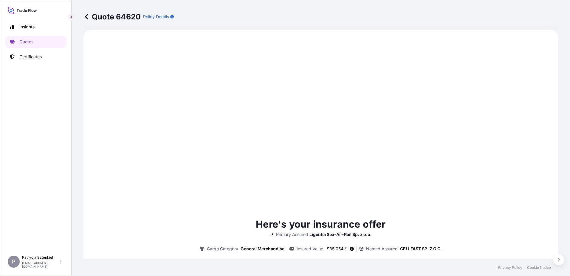
type input "[DATE]"
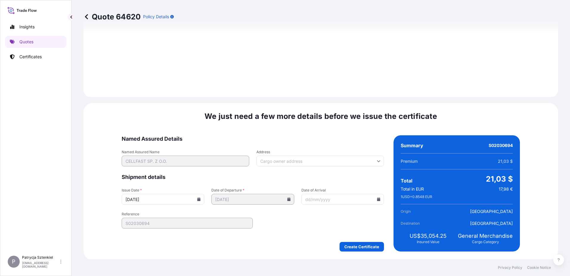
scroll to position [635, 0]
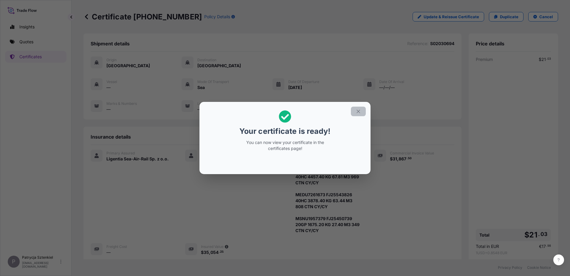
click at [355, 110] on button "button" at bounding box center [358, 111] width 15 height 10
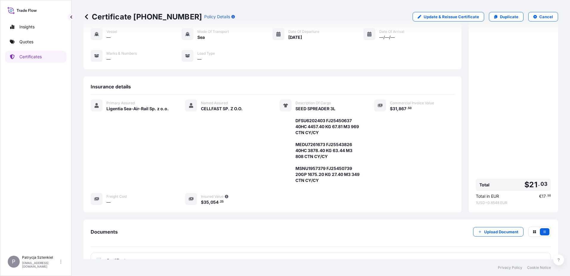
scroll to position [92, 0]
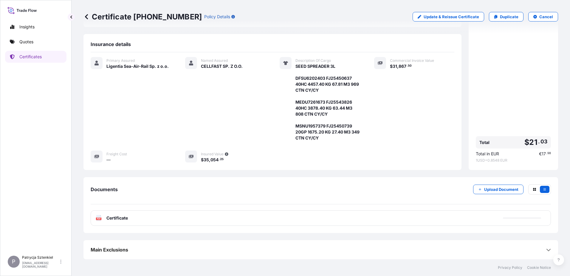
click at [189, 217] on div "PDF Certificate" at bounding box center [321, 218] width 461 height 16
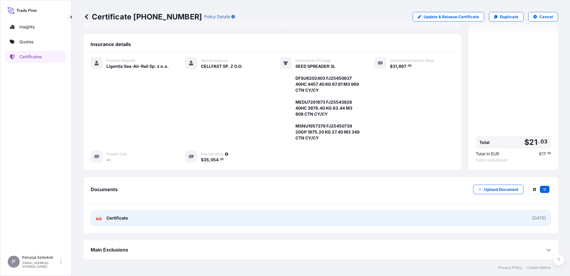
click at [231, 215] on link "PDF Certificate [DATE]" at bounding box center [321, 218] width 461 height 16
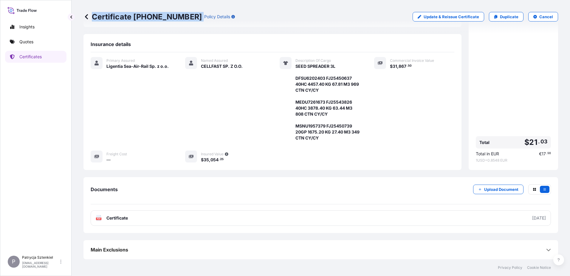
drag, startPoint x: 97, startPoint y: 16, endPoint x: 184, endPoint y: 22, distance: 87.0
click at [184, 22] on div "Certificate [PHONE_NUMBER] Policy Details Update & Reissue Certificate Duplicat…" at bounding box center [321, 16] width 475 height 33
copy p "Certificate [PHONE_NUMBER]"
click at [12, 44] on link "Quotes" at bounding box center [35, 42] width 61 height 12
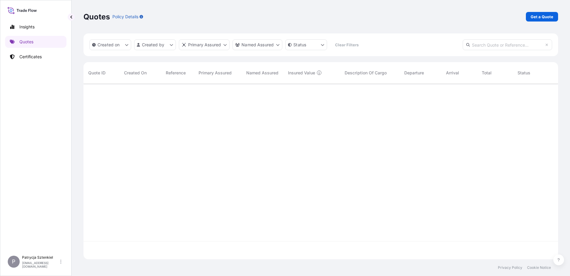
scroll to position [174, 470]
click at [546, 15] on p "Get a Quote" at bounding box center [542, 17] width 23 height 6
select select "Sea"
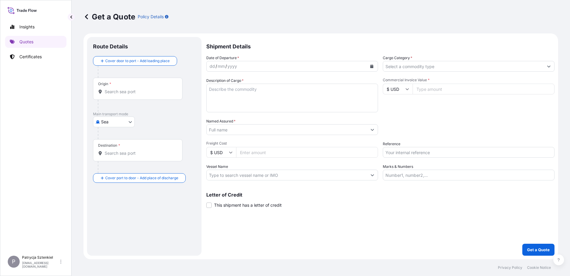
click at [399, 149] on input "Reference" at bounding box center [469, 152] width 172 height 11
paste input "S02033842"
type input "S02033842"
click at [445, 88] on input "Commercial Invoice Value *" at bounding box center [484, 89] width 142 height 11
type input "150000"
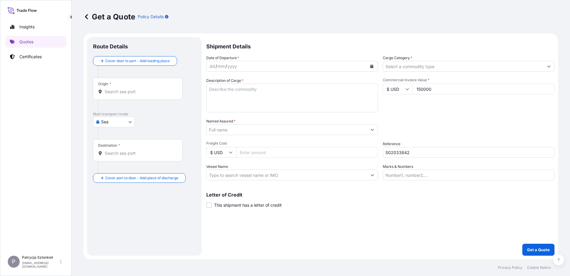
click at [248, 95] on textarea "Description of Cargo *" at bounding box center [292, 98] width 172 height 29
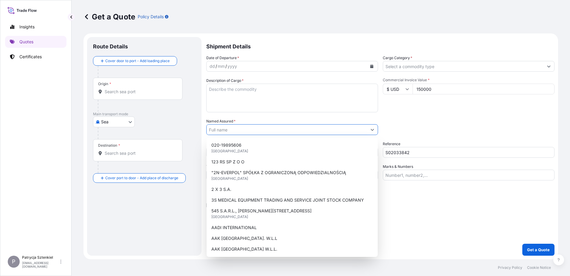
click at [225, 132] on input "Named Assured *" at bounding box center [287, 129] width 160 height 11
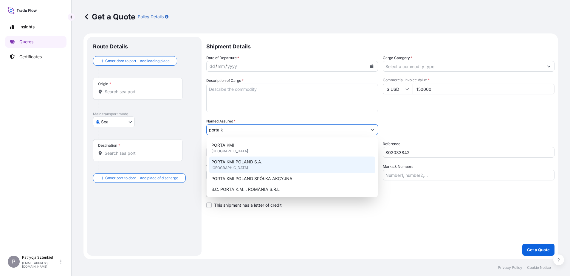
click at [255, 163] on span "PORTA KMI POLAND S.A." at bounding box center [236, 162] width 51 height 6
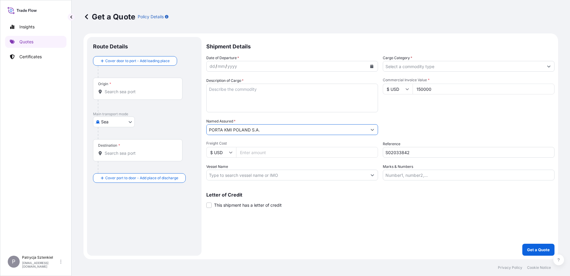
type input "PORTA KMI POLAND S.A."
drag, startPoint x: 118, startPoint y: 130, endPoint x: 117, endPoint y: 127, distance: 3.2
click at [118, 130] on div at bounding box center [147, 133] width 98 height 12
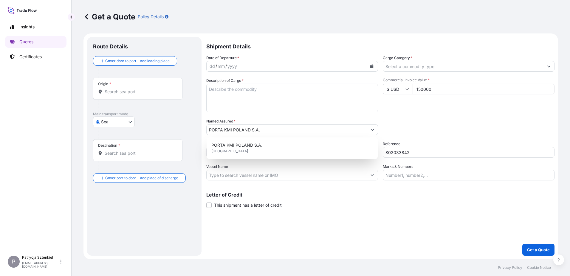
click at [115, 126] on body "1 option available. Insights Quotes Certificates P Patrycja Sztenkiel [EMAIL_AD…" at bounding box center [285, 138] width 570 height 276
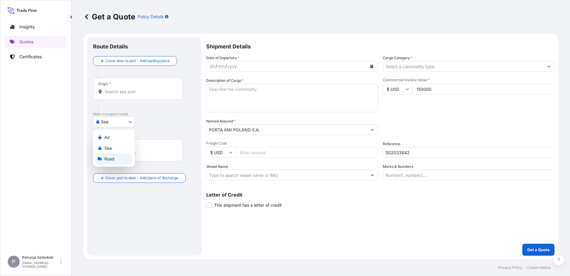
click at [105, 163] on div "Road" at bounding box center [113, 158] width 37 height 11
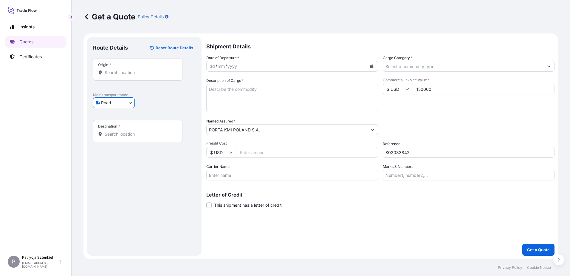
click at [123, 79] on div "Origin *" at bounding box center [137, 69] width 89 height 22
click at [123, 75] on input "Origin *" at bounding box center [140, 72] width 70 height 6
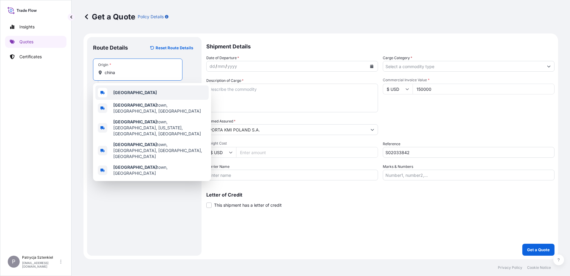
click at [114, 94] on b "[GEOGRAPHIC_DATA]" at bounding box center [135, 92] width 44 height 5
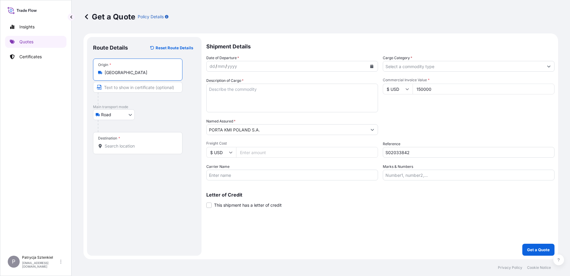
type input "[GEOGRAPHIC_DATA]"
click at [113, 139] on div "Destination *" at bounding box center [109, 138] width 22 height 5
click at [113, 140] on div "Destination *" at bounding box center [137, 143] width 89 height 22
click at [113, 143] on input "Destination *" at bounding box center [140, 146] width 70 height 6
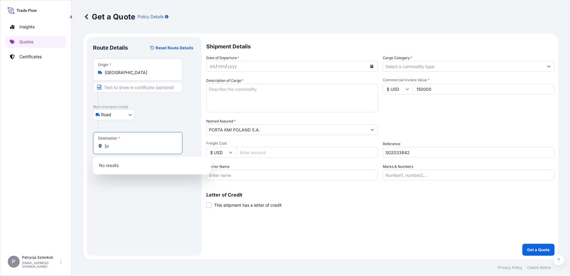
type input "["
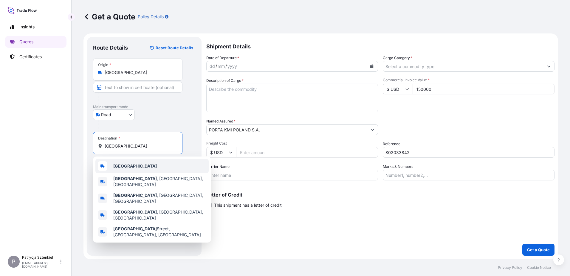
click at [126, 166] on b "[GEOGRAPHIC_DATA]" at bounding box center [135, 165] width 44 height 5
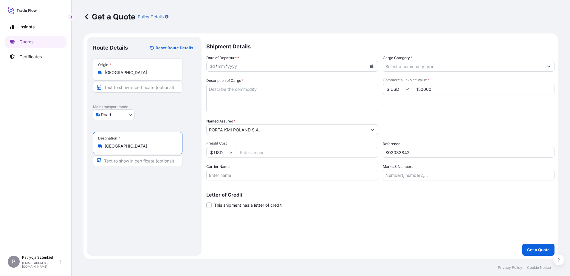
type input "[GEOGRAPHIC_DATA]"
click at [372, 66] on icon "Calendar" at bounding box center [372, 66] width 4 height 4
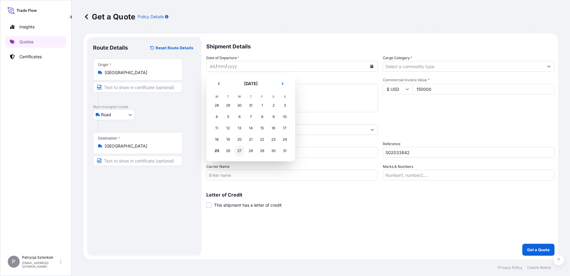
click at [241, 149] on div "27" at bounding box center [239, 150] width 11 height 11
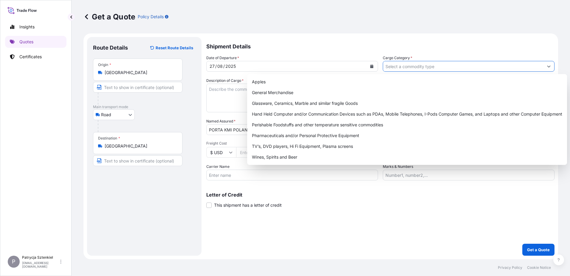
click at [446, 65] on input "Cargo Category *" at bounding box center [463, 66] width 160 height 11
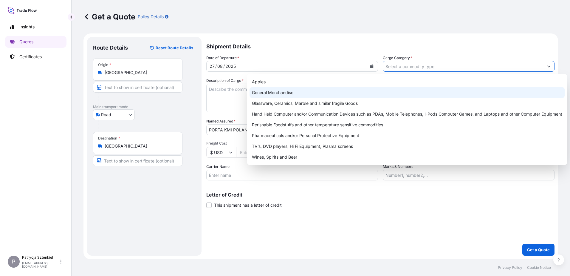
click at [307, 93] on div "General Merchandise" at bounding box center [407, 92] width 315 height 11
type input "General Merchandise"
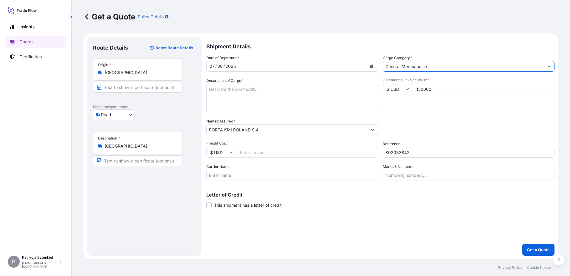
click at [295, 95] on textarea "Description of Cargo *" at bounding box center [292, 98] width 172 height 29
paste textarea "Aluminum door handle Aluminum Small Plate"
click at [270, 100] on textarea "Aluminum door handle Aluminum Small Plate" at bounding box center [292, 98] width 172 height 29
type textarea "Aluminum door handle Aluminum Small Plate"
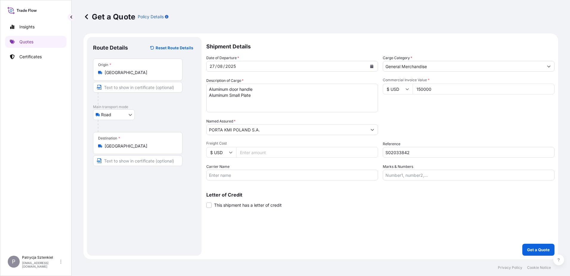
click at [220, 106] on textarea "Aluminum door handle Aluminum Small Plate" at bounding box center [292, 98] width 172 height 29
click at [532, 251] on p "Get a Quote" at bounding box center [538, 249] width 23 height 6
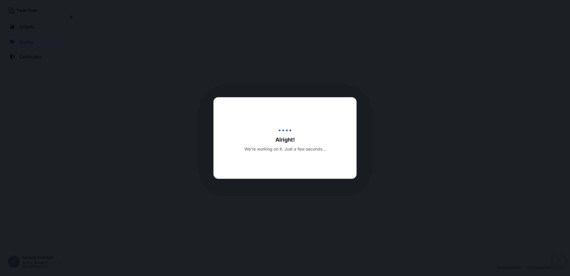
select select "Road"
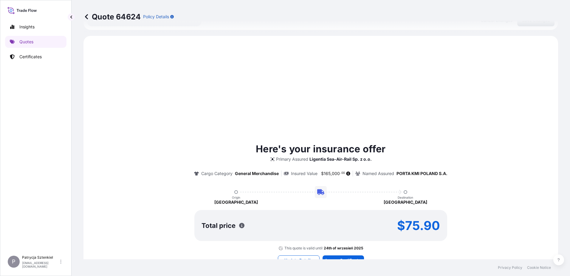
scroll to position [204, 0]
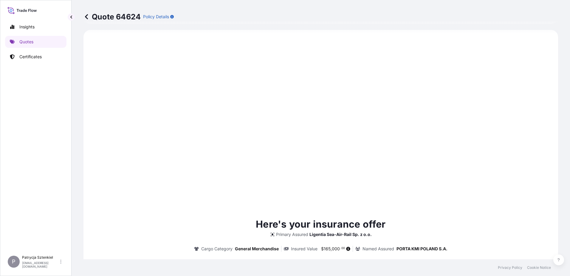
type input "[DATE]"
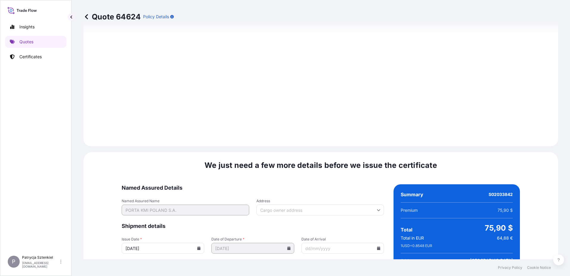
scroll to position [635, 0]
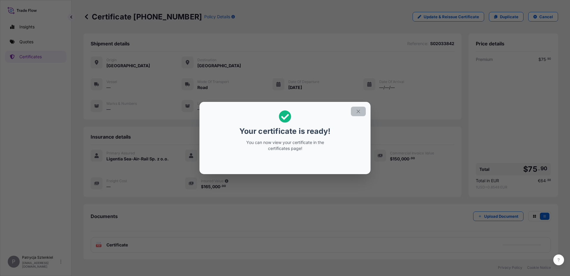
click at [361, 112] on icon "button" at bounding box center [358, 111] width 5 height 5
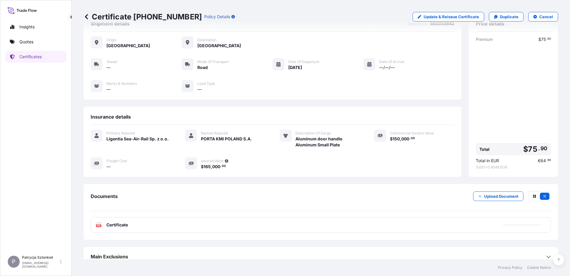
scroll to position [30, 0]
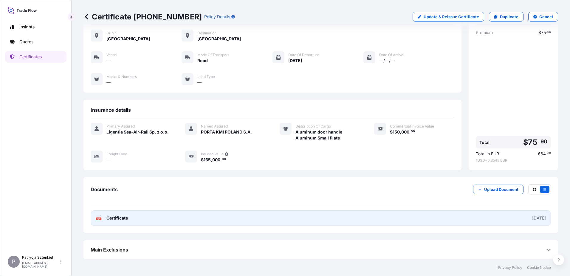
click at [275, 217] on link "PDF Certificate [DATE]" at bounding box center [321, 218] width 461 height 16
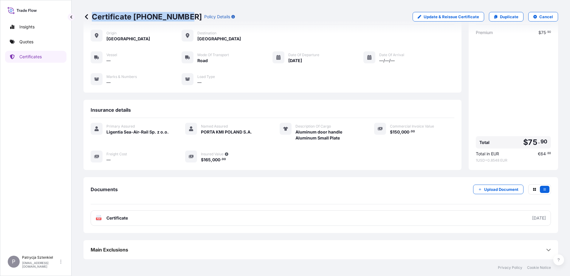
drag, startPoint x: 91, startPoint y: 16, endPoint x: 183, endPoint y: 26, distance: 92.6
click at [183, 26] on div "Certificate [PHONE_NUMBER] Policy Details Update & Reissue Certificate Duplicat…" at bounding box center [321, 16] width 475 height 33
copy p "Certificate [PHONE_NUMBER]"
click at [29, 43] on p "Quotes" at bounding box center [26, 42] width 14 height 6
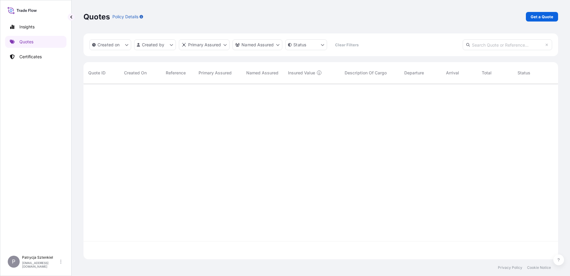
scroll to position [174, 470]
click at [540, 11] on div "Quotes Policy Details Get a Quote" at bounding box center [321, 16] width 475 height 33
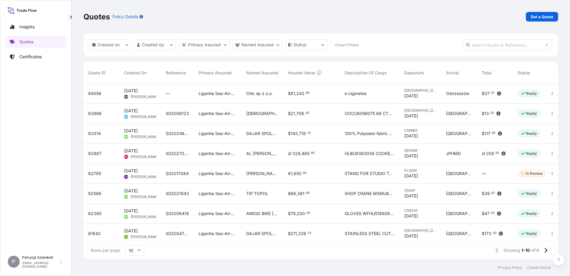
click at [558, 14] on div "Quotes Policy Details Get a Quote Created on Created by Primary Assured Named A…" at bounding box center [321, 129] width 499 height 259
click at [547, 10] on div "Quotes Policy Details Get a Quote" at bounding box center [321, 16] width 475 height 33
click at [547, 13] on link "Get a Quote" at bounding box center [542, 17] width 32 height 10
select select "Sea"
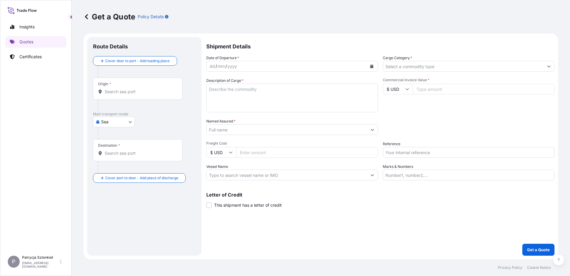
click at [431, 95] on div "Commercial Invoice Value * $ USD" at bounding box center [469, 95] width 172 height 35
click at [429, 91] on input "Commercial Invoice Value *" at bounding box center [484, 89] width 142 height 11
type input "63913"
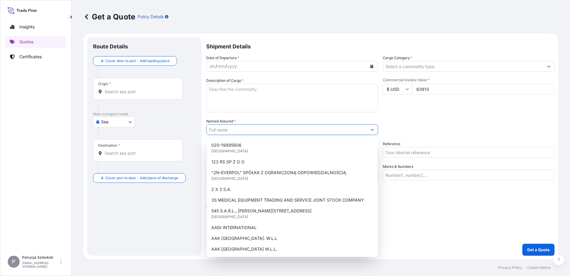
click at [213, 131] on input "Named Assured *" at bounding box center [287, 129] width 160 height 11
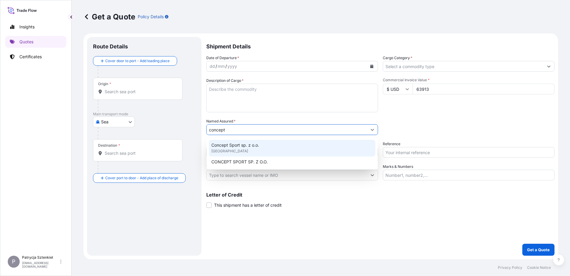
click at [244, 149] on div "Concept Sport sp. z o.o. [GEOGRAPHIC_DATA]" at bounding box center [292, 148] width 166 height 17
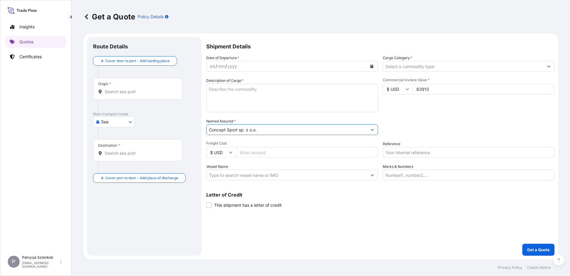
type input "Concept Sport sp. z o.o."
click at [134, 124] on body "Insights Quotes Certificates P Patrycja Sztenkiel [EMAIL_ADDRESS][DOMAIN_NAME] …" at bounding box center [285, 138] width 570 height 276
click at [113, 159] on span "Road" at bounding box center [109, 159] width 10 height 6
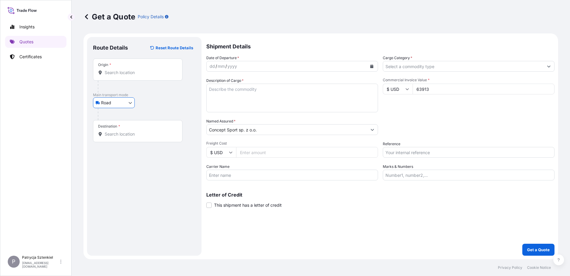
click at [121, 73] on input "Origin *" at bounding box center [140, 72] width 70 height 6
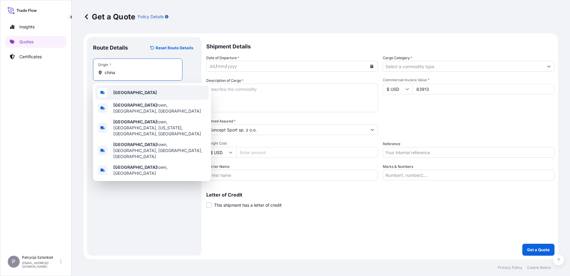
click at [117, 94] on b "[GEOGRAPHIC_DATA]" at bounding box center [135, 92] width 44 height 5
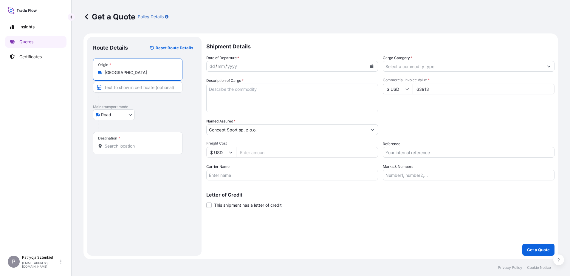
type input "[GEOGRAPHIC_DATA]"
click at [112, 144] on input "Destination *" at bounding box center [140, 146] width 70 height 6
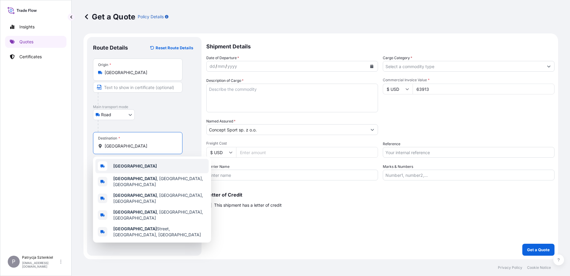
click at [113, 167] on div "[GEOGRAPHIC_DATA]" at bounding box center [151, 166] width 113 height 14
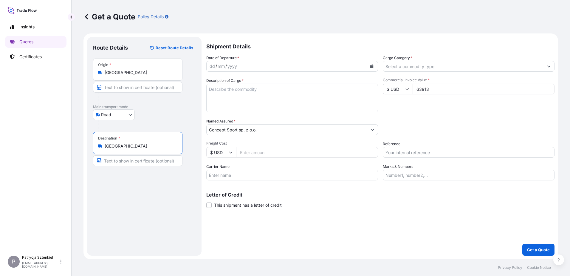
type input "[GEOGRAPHIC_DATA]"
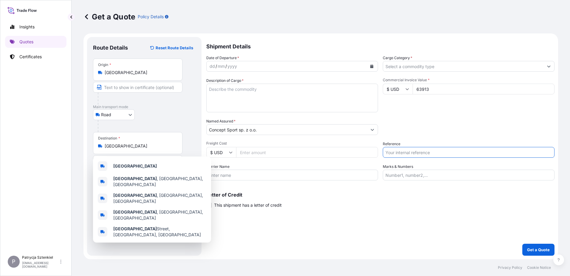
click at [405, 149] on input "Reference" at bounding box center [469, 152] width 172 height 11
paste input "S02033694"
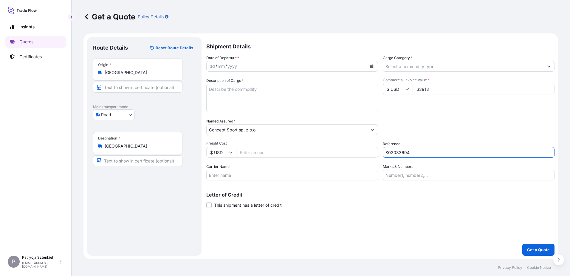
type input "S02033694"
click at [372, 65] on icon "Calendar" at bounding box center [372, 66] width 4 height 4
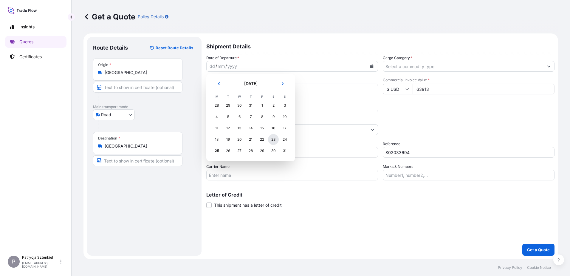
click at [276, 137] on div "23" at bounding box center [273, 139] width 11 height 11
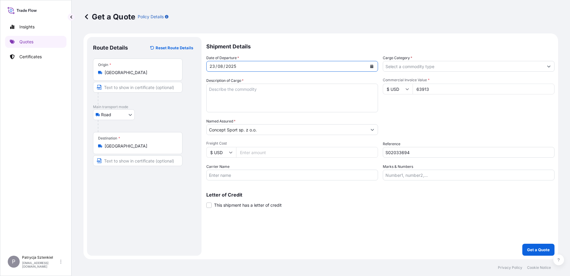
click at [240, 91] on textarea "Description of Cargo *" at bounding box center [292, 98] width 172 height 29
paste textarea "BACK SUPPORT 8740.00 KG 69.00 M3 WAIST SUPPORT ANKLE SUPPORT KNEE SUPPORT PALM …"
drag, startPoint x: 290, startPoint y: 89, endPoint x: 251, endPoint y: 91, distance: 39.1
click at [251, 91] on textarea "BACK SUPPORT 8740.00 KG 69.00 M3 WAIST SUPPORT ANKLE SUPPORT KNEE SUPPORT PALM …" at bounding box center [292, 98] width 172 height 29
click at [262, 106] on textarea "BACK SUPPORT WAIST SUPPORT ANKLE SUPPORT KNEE SUPPORT PALM SUPPORT S/M PALM SUP…" at bounding box center [292, 98] width 172 height 29
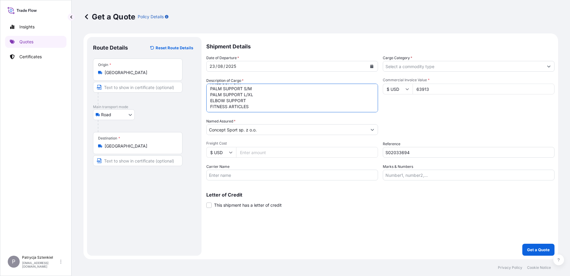
scroll to position [33, 0]
paste textarea "ECSU9002338 871260 40HC 8740.00 69.00 3800 CTN"
type textarea "BACK SUPPORT WAIST SUPPORT ANKLE SUPPORT KNEE SUPPORT PALM SUPPORT S/M PALM SUP…"
click at [455, 66] on input "Cargo Category *" at bounding box center [463, 66] width 160 height 11
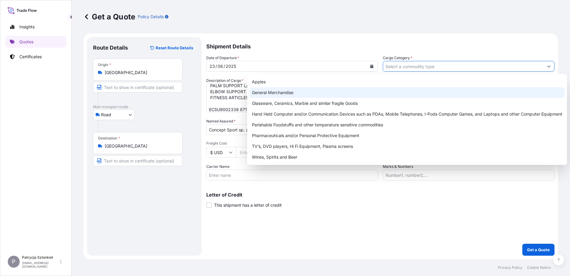
click at [280, 94] on div "General Merchandise" at bounding box center [407, 92] width 315 height 11
type input "General Merchandise"
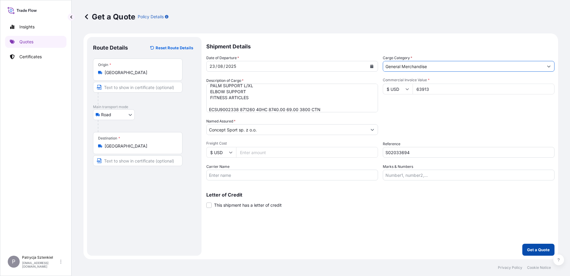
click at [532, 249] on p "Get a Quote" at bounding box center [538, 249] width 23 height 6
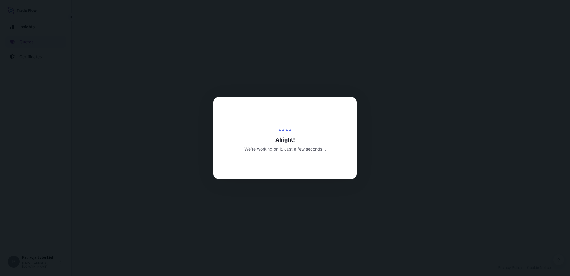
select select "Road"
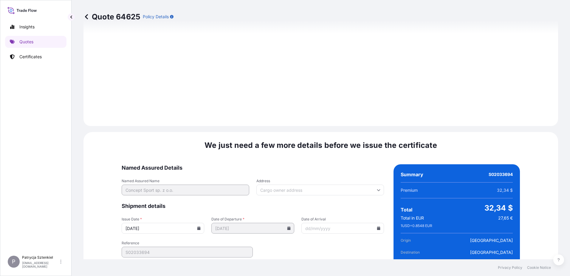
scroll to position [635, 0]
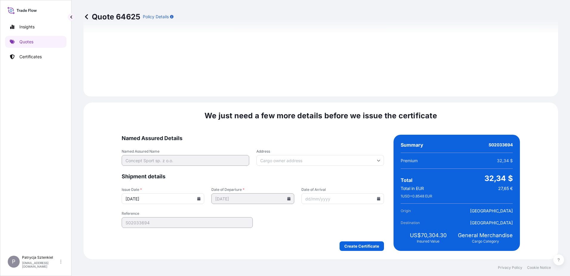
click at [361, 237] on form "Named Assured Details Named Assured Name Concept Sport sp. z o.o. Address Shipm…" at bounding box center [253, 193] width 262 height 116
click at [355, 251] on div "We just need a few more details before we issue the certificate Named Assured D…" at bounding box center [321, 180] width 475 height 157
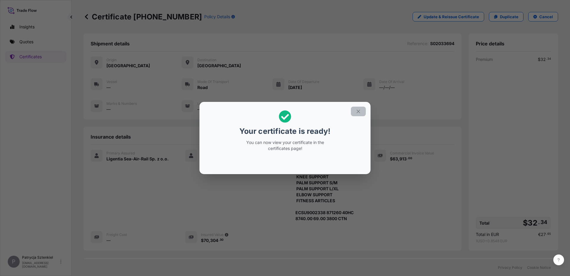
click at [355, 112] on button "button" at bounding box center [358, 111] width 15 height 10
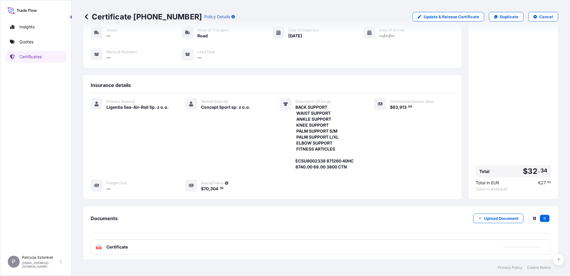
scroll to position [81, 0]
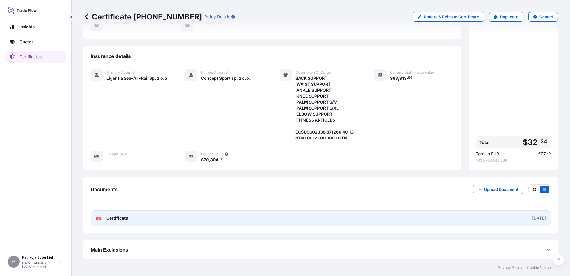
click at [208, 218] on link "PDF Certificate [DATE]" at bounding box center [321, 218] width 461 height 16
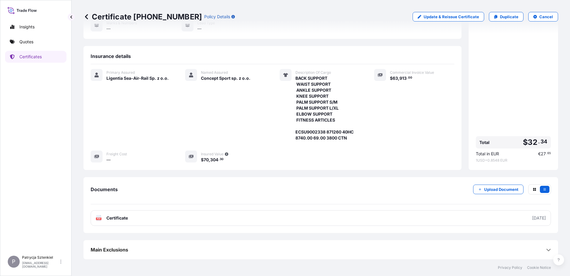
drag, startPoint x: 93, startPoint y: 14, endPoint x: 182, endPoint y: 19, distance: 89.3
click at [183, 19] on div "Certificate [PHONE_NUMBER] Policy Details" at bounding box center [160, 17] width 152 height 10
click at [117, 17] on p "Certificate [PHONE_NUMBER]" at bounding box center [143, 17] width 118 height 10
drag, startPoint x: 93, startPoint y: 14, endPoint x: 182, endPoint y: 18, distance: 88.4
click at [182, 18] on p "Certificate [PHONE_NUMBER]" at bounding box center [143, 17] width 118 height 10
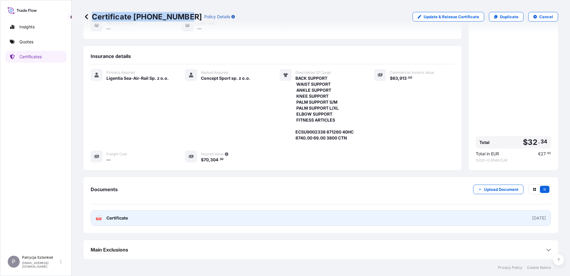
copy p "Certificate [PHONE_NUMBER]"
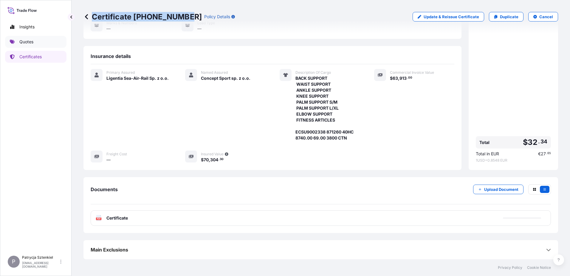
click at [44, 45] on link "Quotes" at bounding box center [35, 42] width 61 height 12
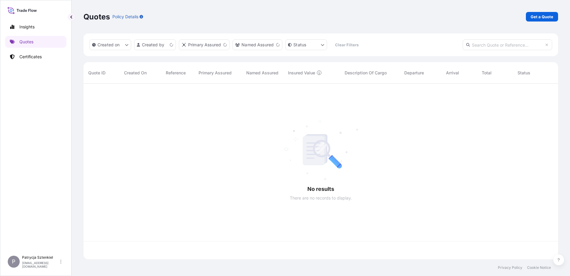
scroll to position [174, 470]
click at [548, 15] on p "Get a Quote" at bounding box center [542, 17] width 23 height 6
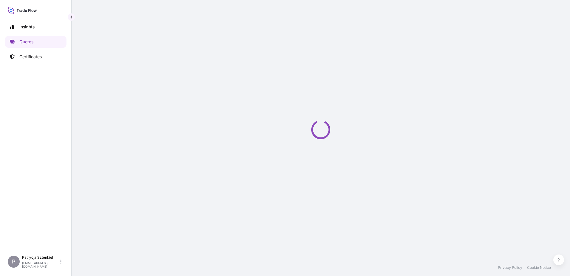
select select "Sea"
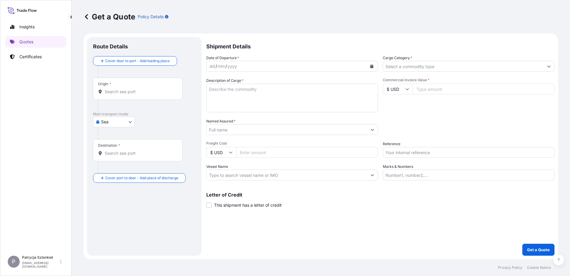
click at [218, 132] on input "Named Assured *" at bounding box center [287, 129] width 160 height 11
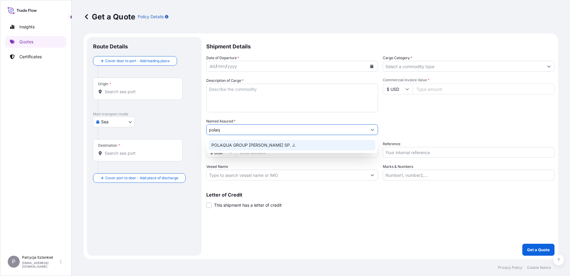
click at [240, 144] on span "POLAQUA GROUP [PERSON_NAME] SP. J." at bounding box center [253, 145] width 84 height 6
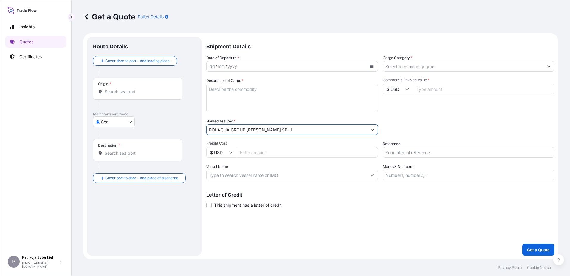
type input "POLAQUA GROUP [PERSON_NAME] SP. J."
click at [418, 88] on input "Commercial Invoice Value *" at bounding box center [484, 89] width 142 height 11
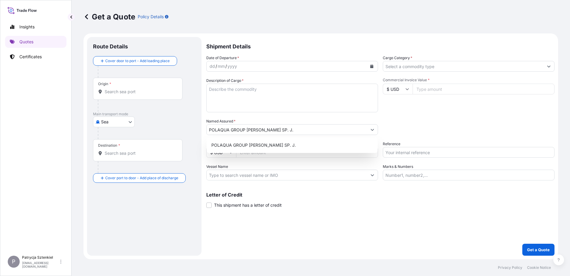
paste input "60900"
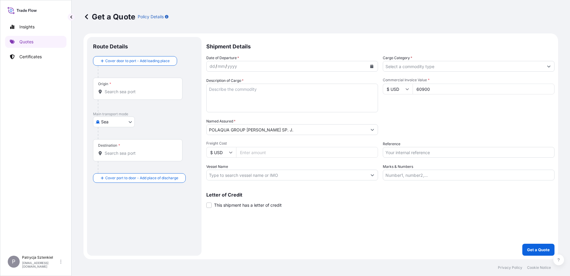
type input "60900"
click at [416, 68] on input "Cargo Category *" at bounding box center [463, 66] width 160 height 11
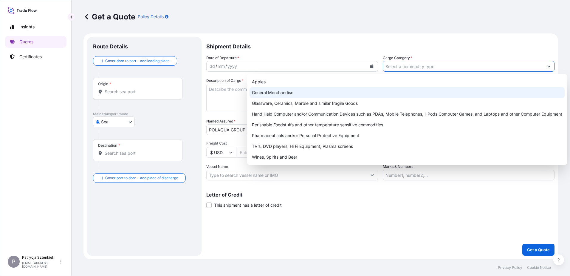
click at [286, 94] on div "General Merchandise" at bounding box center [407, 92] width 315 height 11
type input "General Merchandise"
click at [302, 90] on div "General Merchandise" at bounding box center [407, 92] width 315 height 11
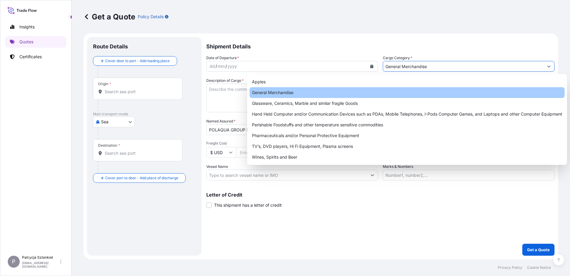
click at [238, 97] on textarea "Description of Cargo *" at bounding box center [292, 98] width 172 height 29
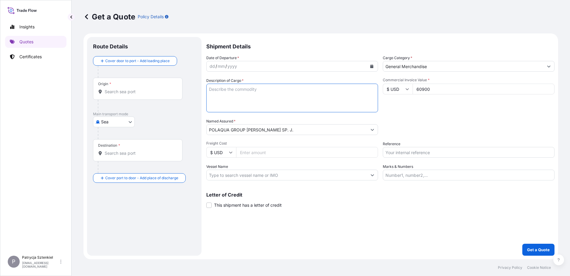
paste textarea "WHOLE HOUSE WATER SOFTENER SPARE PARTS OF WATER SOFTENER"
paste textarea "MSDU5556100 FX41498872 40HC 10111.34 KG 66.16 M3 483 PKG CY/CY"
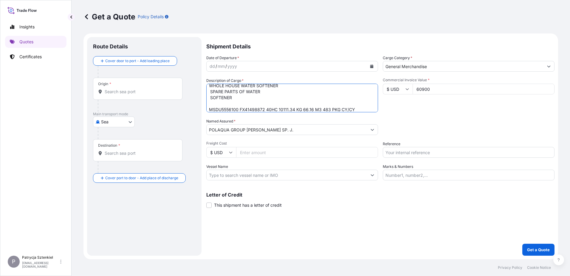
type textarea "WHOLE HOUSE WATER SOFTENER SPARE PARTS OF WATER SOFTENER MSDU5556100 FX41498872…"
click at [104, 95] on div "Origin *" at bounding box center [137, 89] width 89 height 22
click at [105, 95] on input "Origin *" at bounding box center [140, 92] width 70 height 6
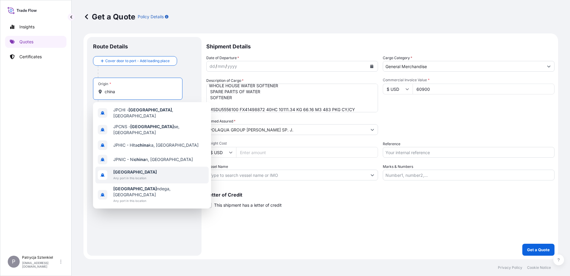
click at [110, 170] on div "[GEOGRAPHIC_DATA] Any port in this location" at bounding box center [151, 174] width 113 height 17
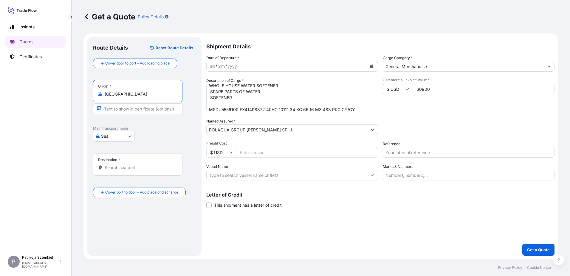
type input "[GEOGRAPHIC_DATA]"
click at [124, 162] on div "Destination *" at bounding box center [137, 164] width 89 height 22
click at [124, 164] on input "Destination *" at bounding box center [140, 167] width 70 height 6
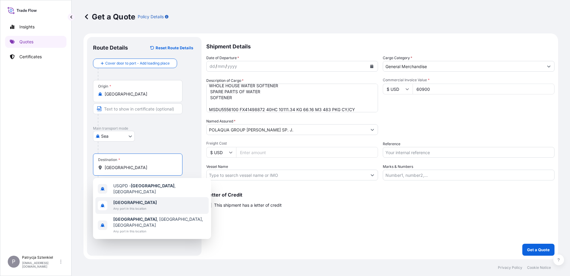
click at [120, 209] on div "[GEOGRAPHIC_DATA] Any port in this location" at bounding box center [151, 205] width 113 height 17
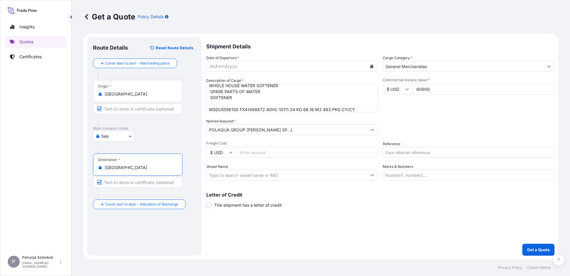
type input "[GEOGRAPHIC_DATA]"
click at [373, 66] on icon "Calendar" at bounding box center [371, 66] width 3 height 4
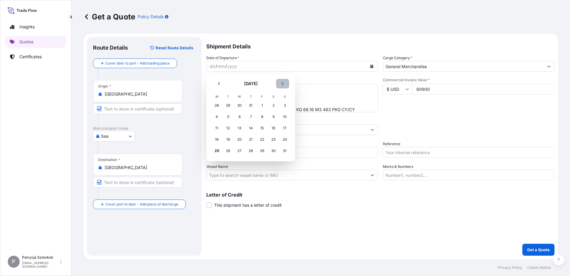
click at [284, 84] on icon "Next" at bounding box center [283, 84] width 4 height 4
click at [225, 106] on div "2" at bounding box center [228, 105] width 11 height 11
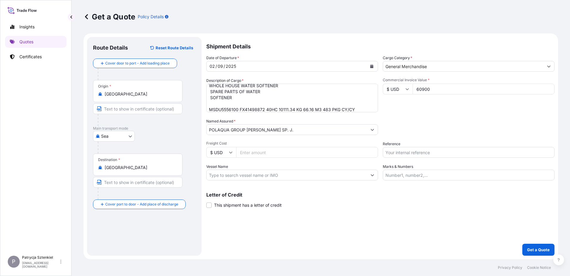
click at [407, 154] on input "Reference" at bounding box center [469, 152] width 172 height 11
paste input "S02027907"
type input "S02027907"
click at [525, 247] on button "Get a Quote" at bounding box center [539, 249] width 32 height 12
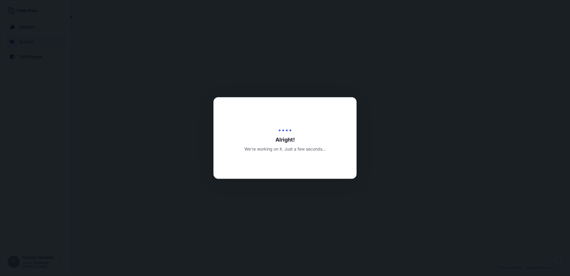
select select "Sea"
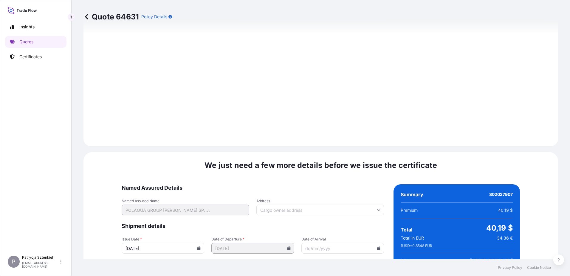
scroll to position [635, 0]
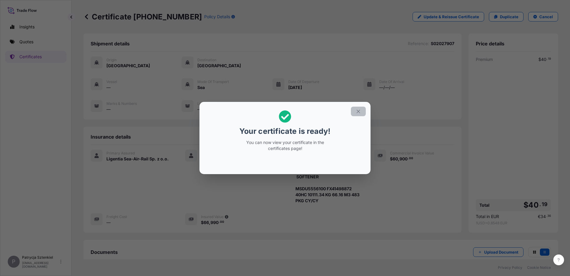
click at [358, 109] on icon "button" at bounding box center [358, 111] width 5 height 5
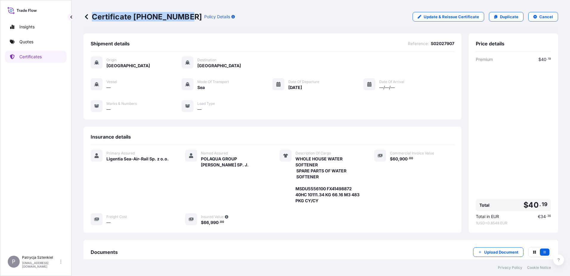
drag, startPoint x: 92, startPoint y: 17, endPoint x: 181, endPoint y: 22, distance: 89.6
click at [181, 22] on div "Certificate [PHONE_NUMBER] Policy Details Update & Reissue Certificate Duplicat…" at bounding box center [321, 16] width 475 height 33
copy p "Certificate [PHONE_NUMBER]"
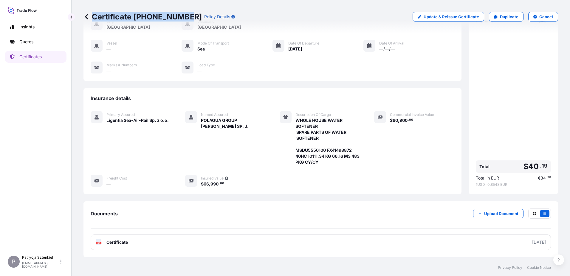
scroll to position [63, 0]
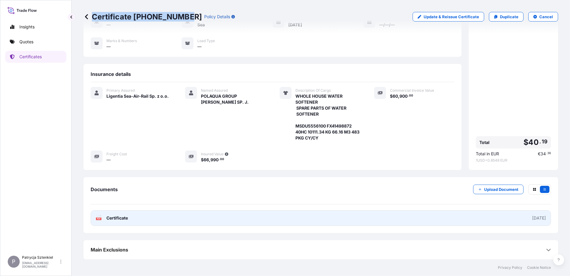
click at [174, 219] on link "PDF Certificate [DATE]" at bounding box center [321, 218] width 461 height 16
